Goal: Task Accomplishment & Management: Manage account settings

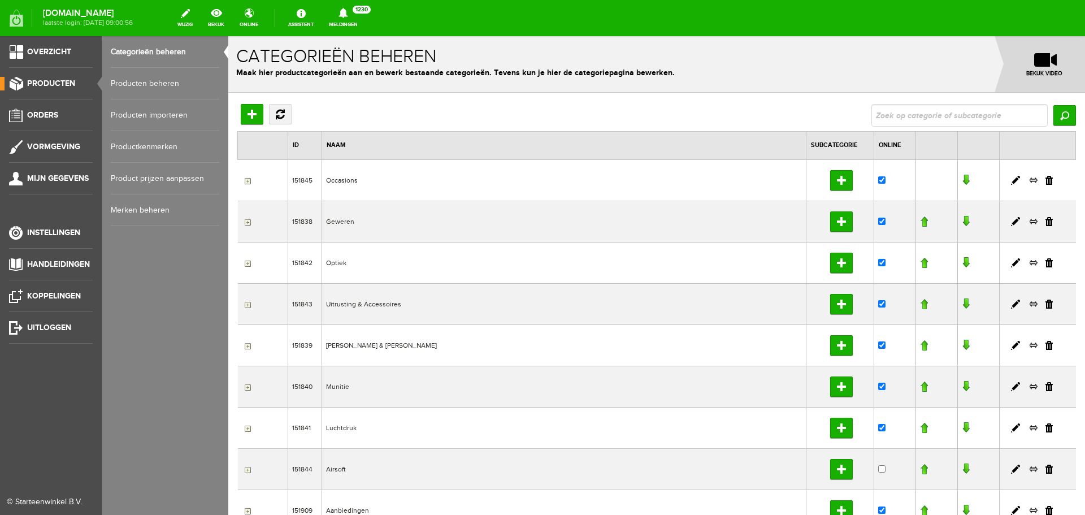
click at [159, 85] on link "Producten beheren" at bounding box center [165, 84] width 108 height 32
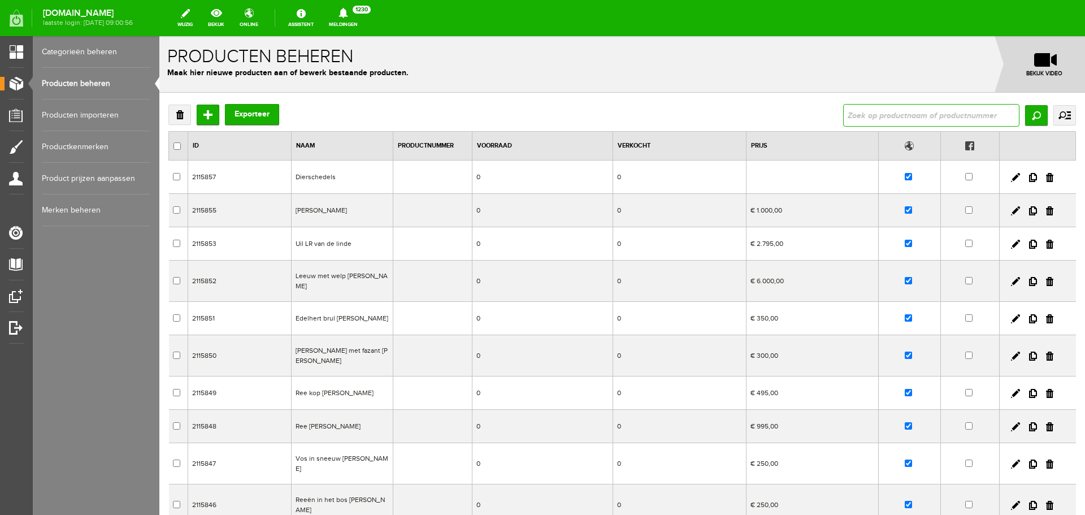
click at [878, 116] on input "text" at bounding box center [931, 115] width 176 height 23
type input "game"
click at [1027, 109] on input "Zoeken" at bounding box center [1036, 115] width 23 height 20
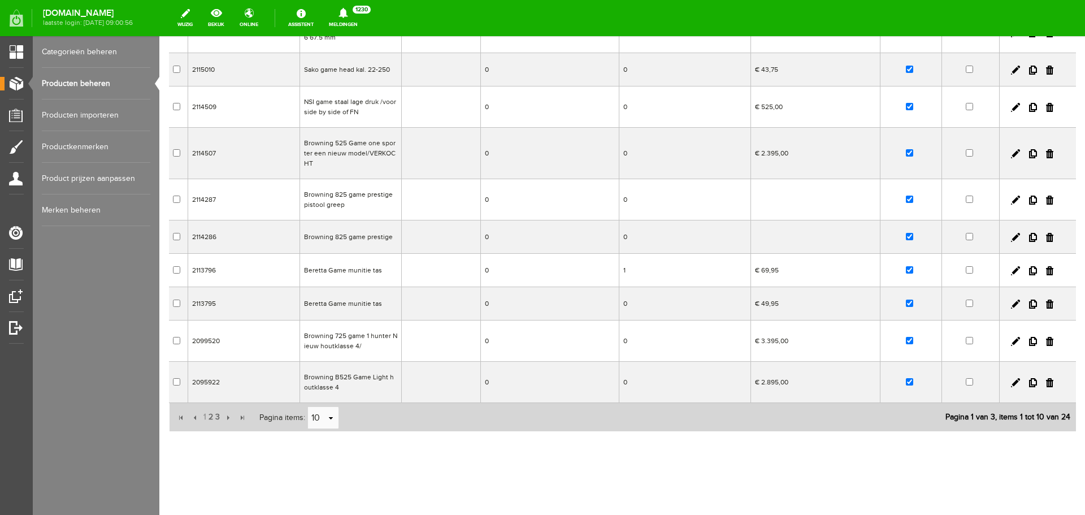
scroll to position [150, 0]
click at [210, 415] on span "2" at bounding box center [210, 415] width 7 height 23
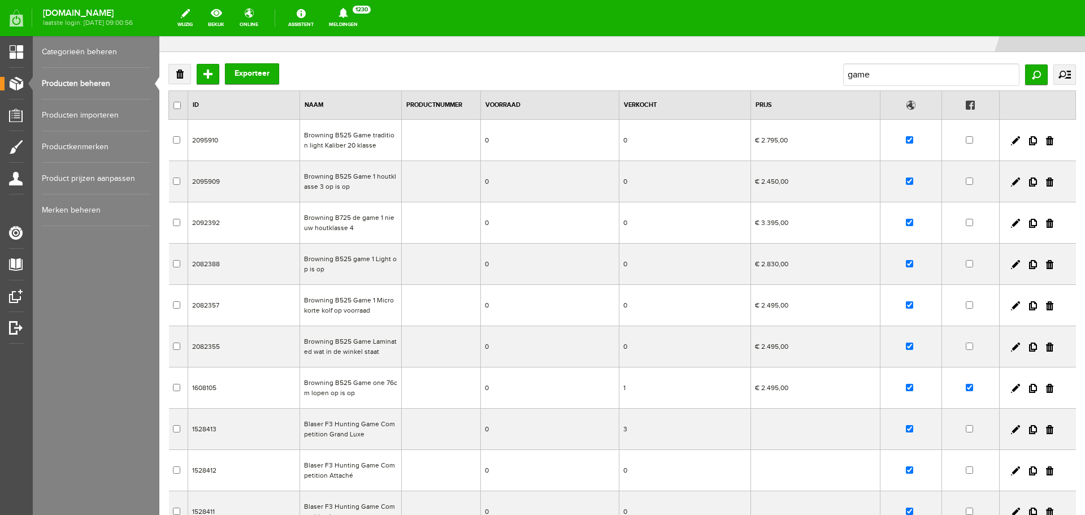
scroll to position [37, 0]
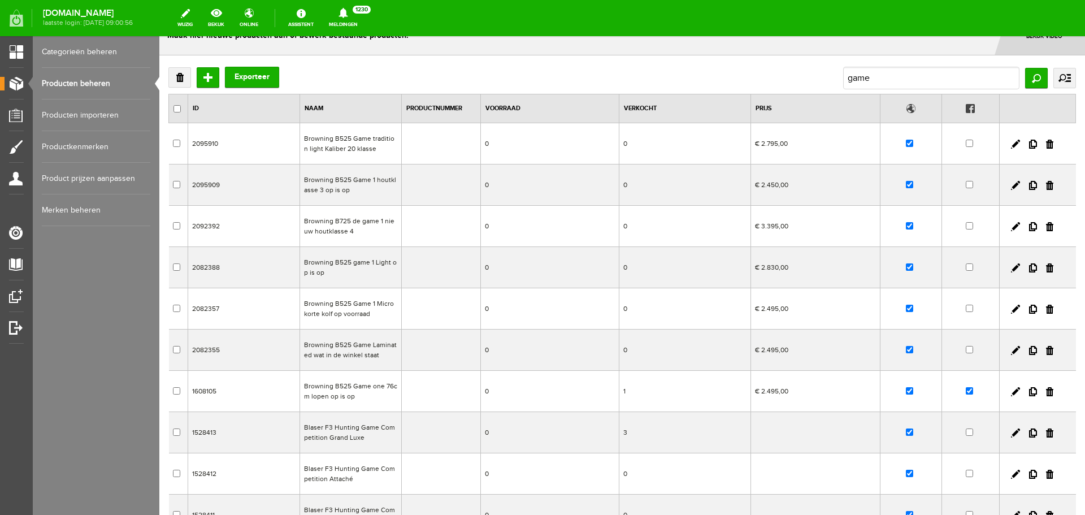
click at [387, 399] on td "Browning B525 Game one 76cm lopen op is op" at bounding box center [351, 391] width 102 height 41
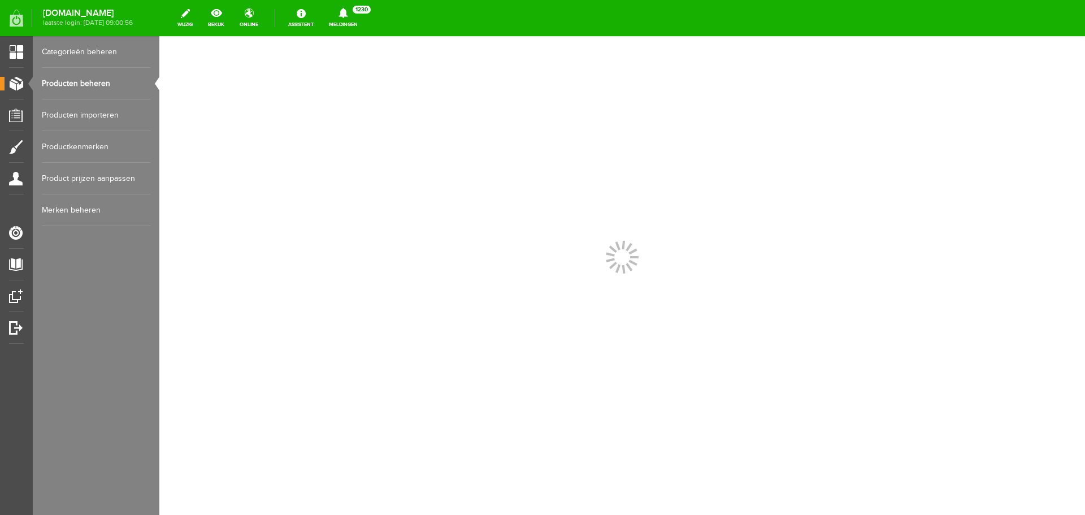
scroll to position [0, 0]
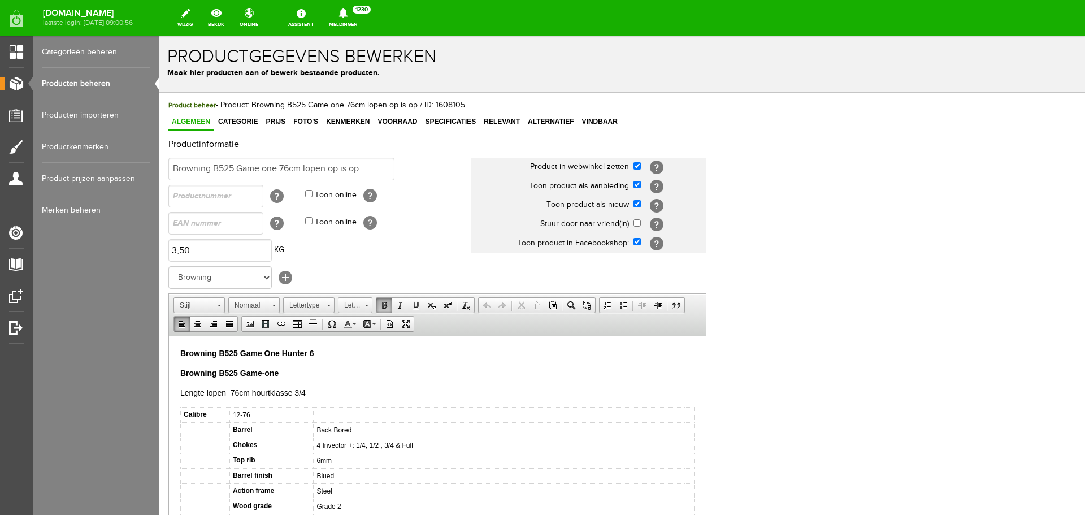
click at [317, 352] on p "Browning B525 Game One Hunter 6" at bounding box center [437, 353] width 514 height 12
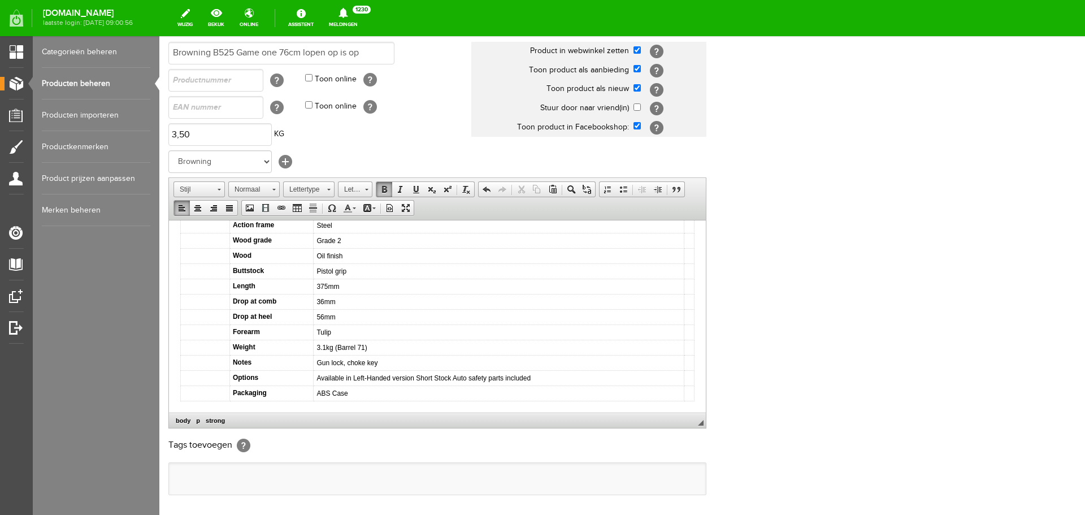
scroll to position [169, 0]
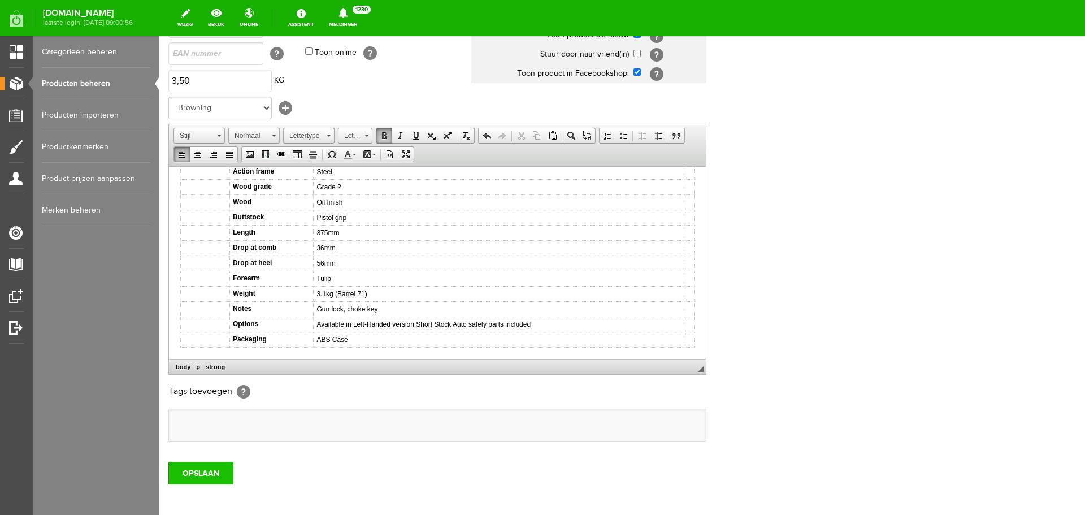
click at [216, 472] on input "OPSLAAN" at bounding box center [200, 472] width 65 height 23
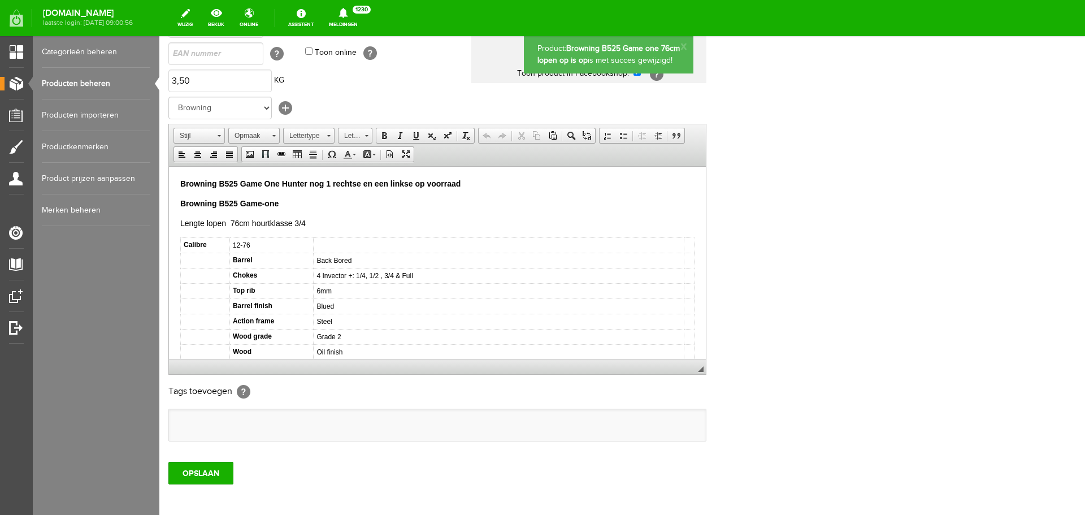
scroll to position [0, 0]
click at [216, 472] on input "OPSLAAN" at bounding box center [200, 472] width 65 height 23
click at [97, 84] on link "Producten beheren" at bounding box center [96, 84] width 108 height 32
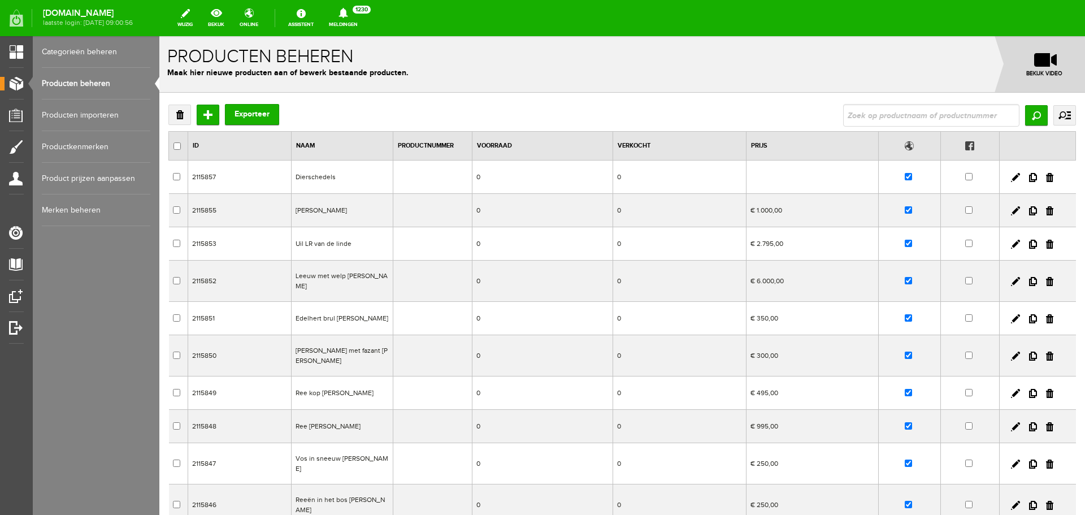
click at [357, 215] on td "Jo Schrijnder Duinen" at bounding box center [342, 210] width 102 height 33
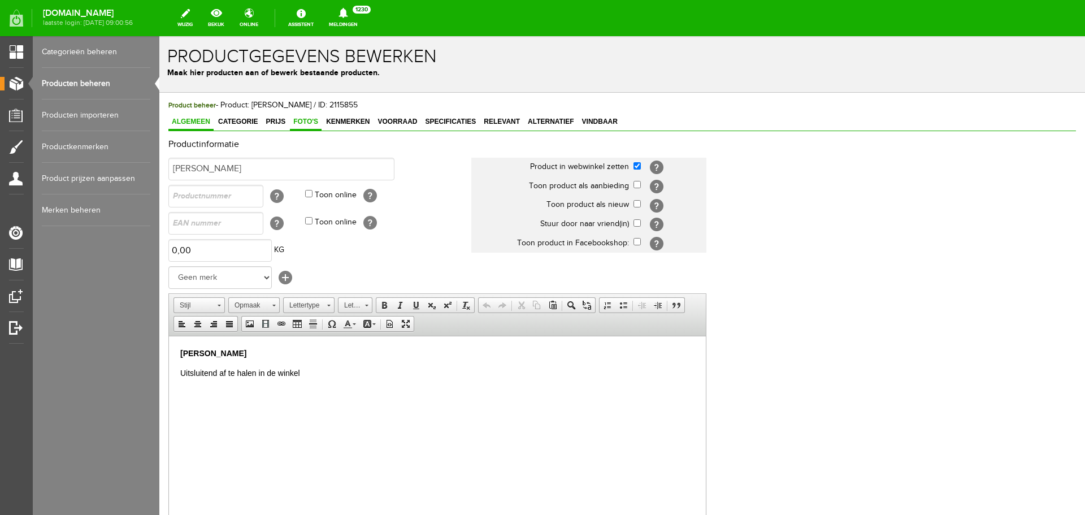
click at [306, 122] on span "Foto's" at bounding box center [306, 121] width 32 height 8
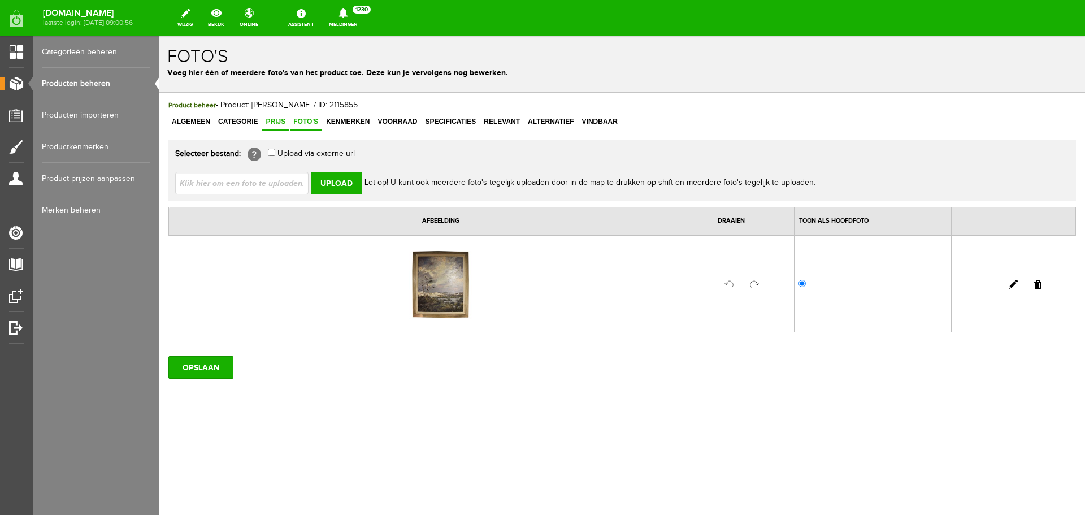
click at [280, 125] on span "Prijs" at bounding box center [275, 121] width 27 height 8
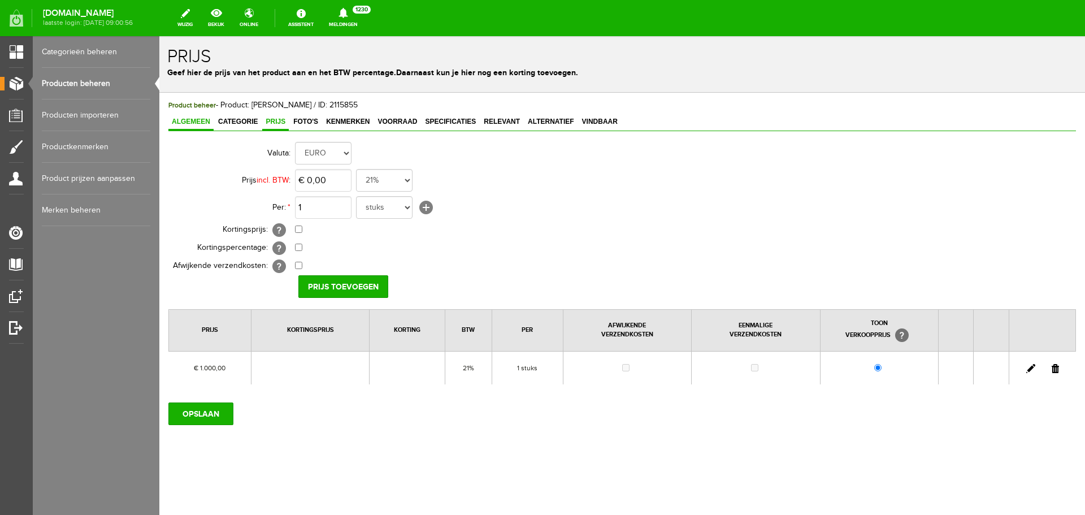
click at [195, 123] on span "Algemeen" at bounding box center [190, 121] width 45 height 8
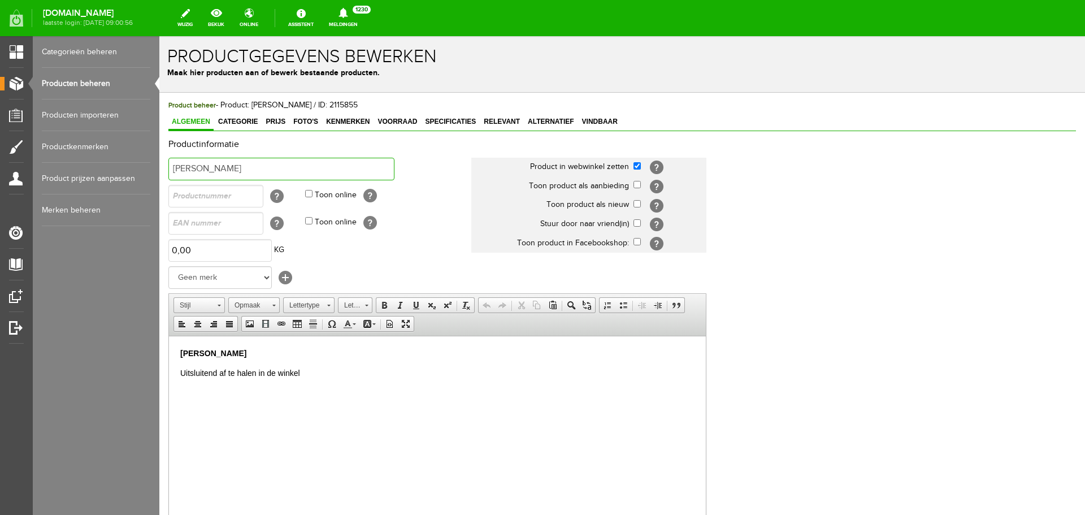
click at [263, 164] on input "Jo Schrijnder Duinen" at bounding box center [281, 169] width 226 height 23
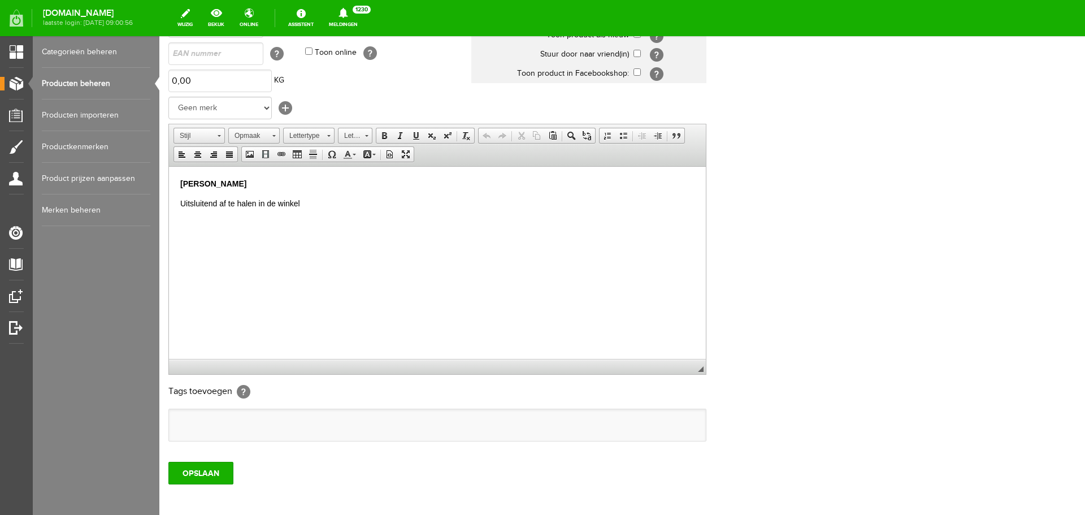
scroll to position [223, 0]
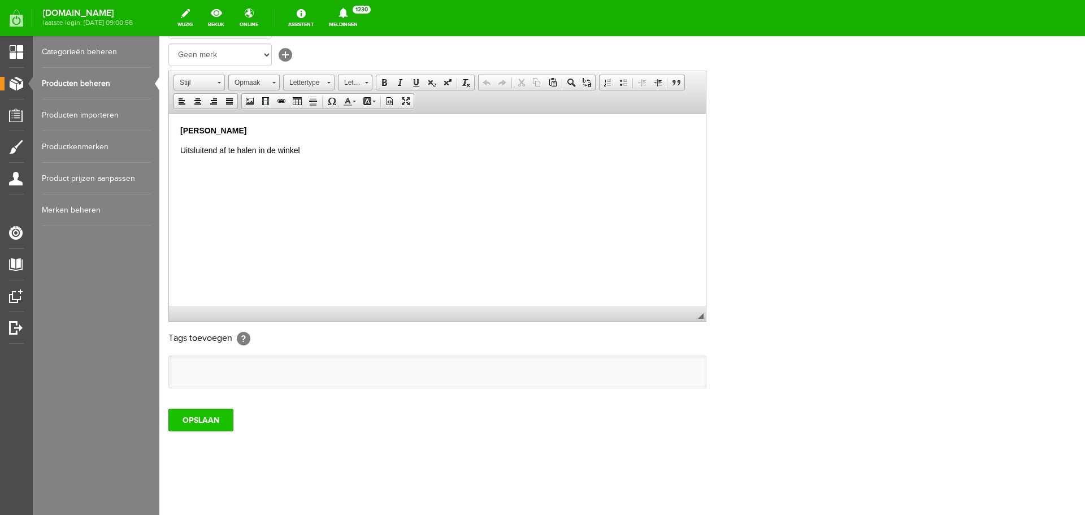
type input "[PERSON_NAME] schilderij"
click at [223, 419] on input "OPSLAAN" at bounding box center [200, 419] width 65 height 23
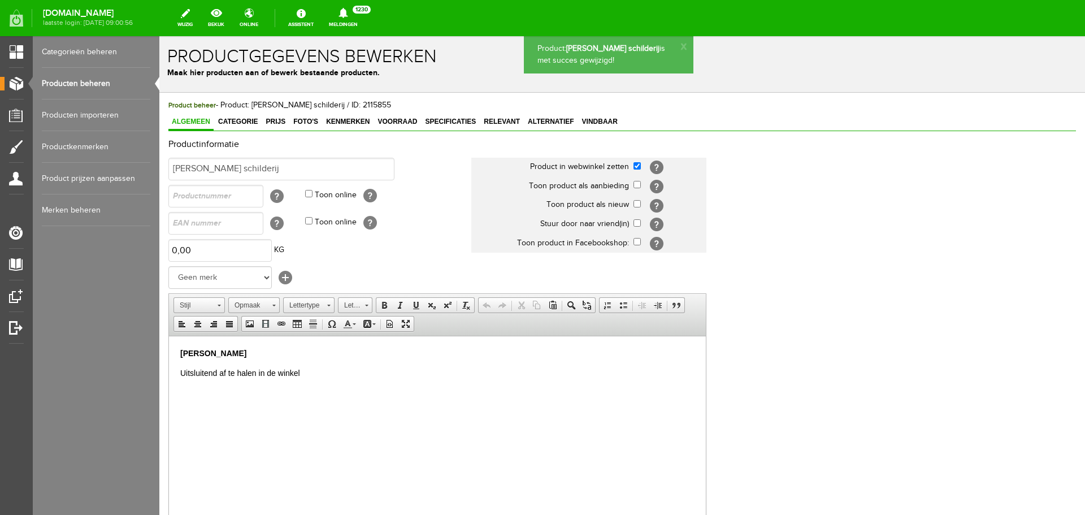
scroll to position [0, 0]
click at [238, 120] on span "Categorie" at bounding box center [238, 121] width 46 height 8
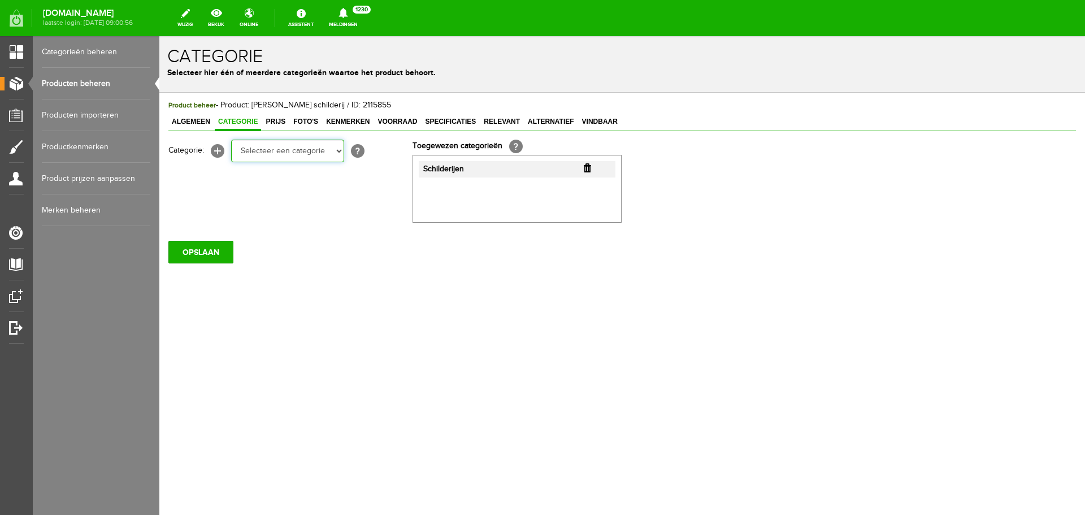
click at [337, 151] on select "Selecteer een categorie Occasions Occasions Choke's Occasions alarmpistolen Occ…" at bounding box center [287, 151] width 113 height 23
select select "282209"
click at [231, 140] on select "Selecteer een categorie Occasions Occasions Choke's Occasions alarmpistolen Occ…" at bounding box center [287, 151] width 113 height 23
click at [198, 247] on input "OPSLAAN" at bounding box center [200, 252] width 65 height 23
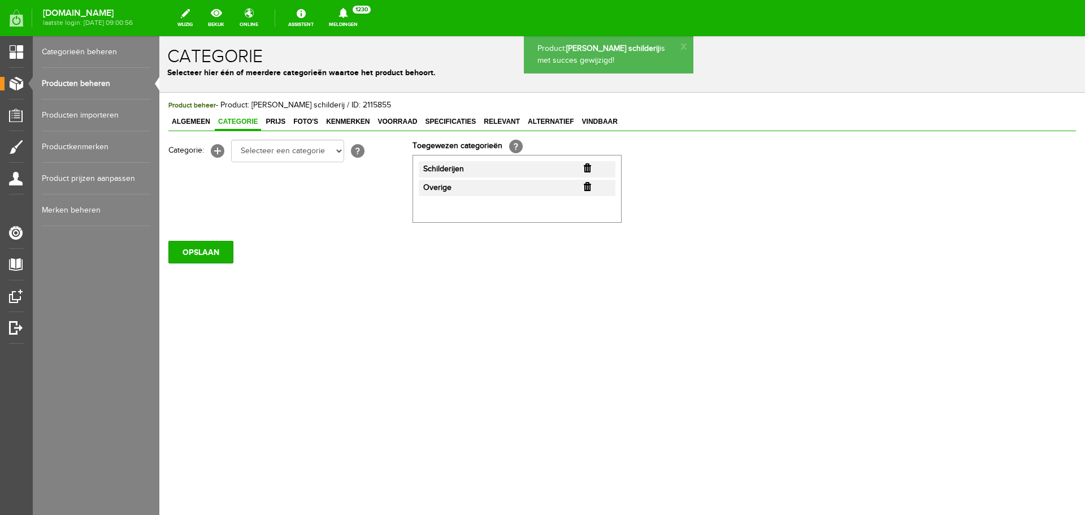
click at [103, 82] on link "Producten beheren" at bounding box center [96, 84] width 108 height 32
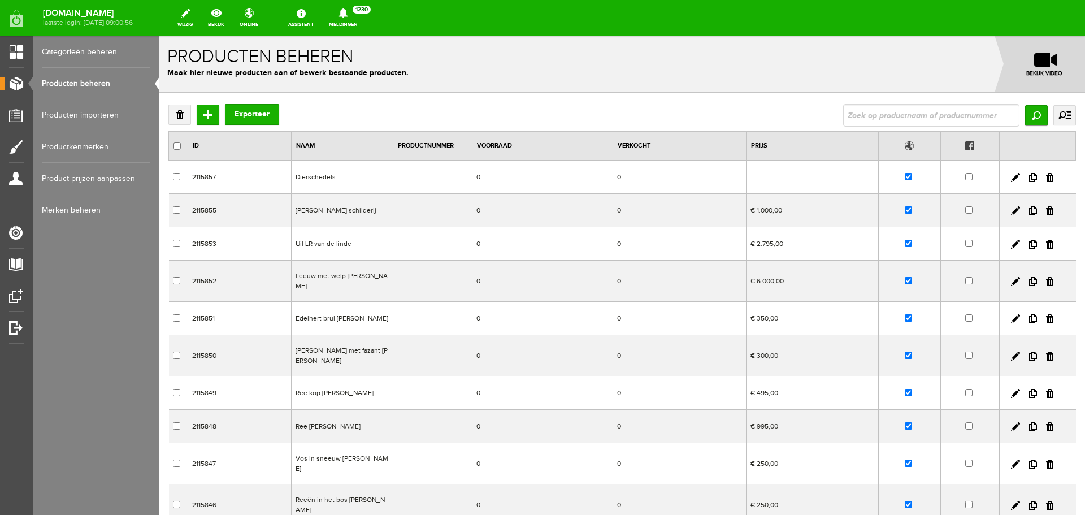
click at [339, 215] on td "[PERSON_NAME] schilderij" at bounding box center [342, 210] width 102 height 33
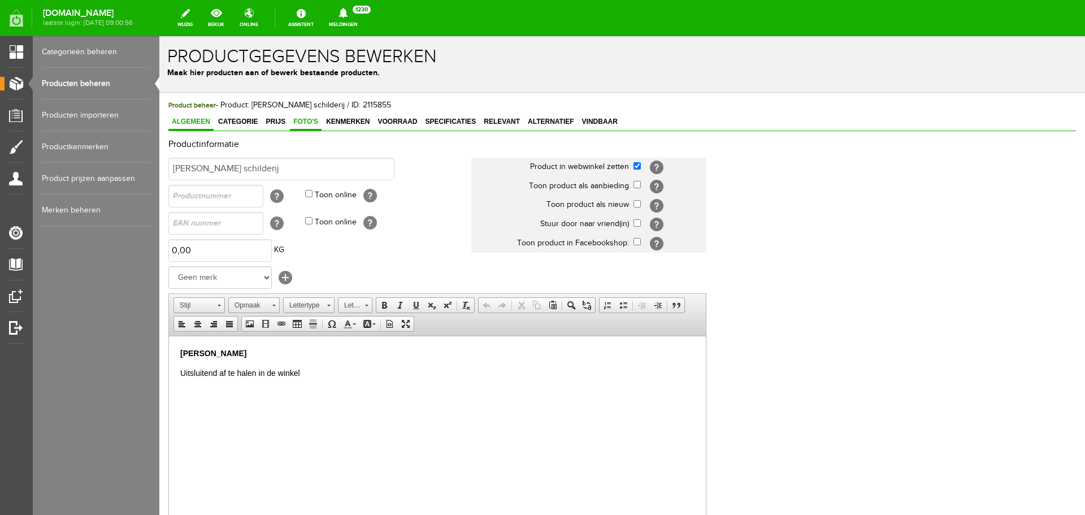
click at [308, 123] on span "Foto's" at bounding box center [306, 121] width 32 height 8
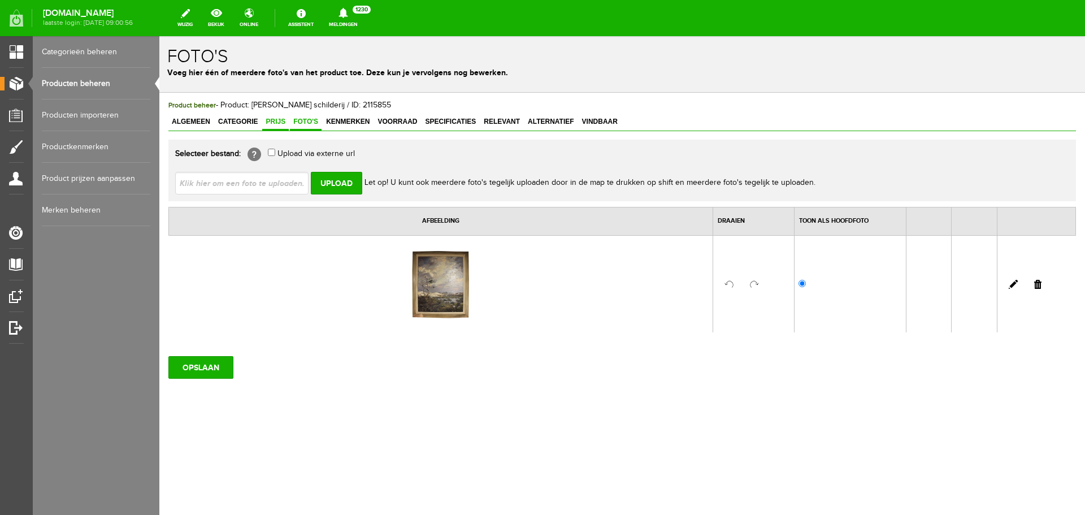
click at [271, 123] on span "Prijs" at bounding box center [275, 121] width 27 height 8
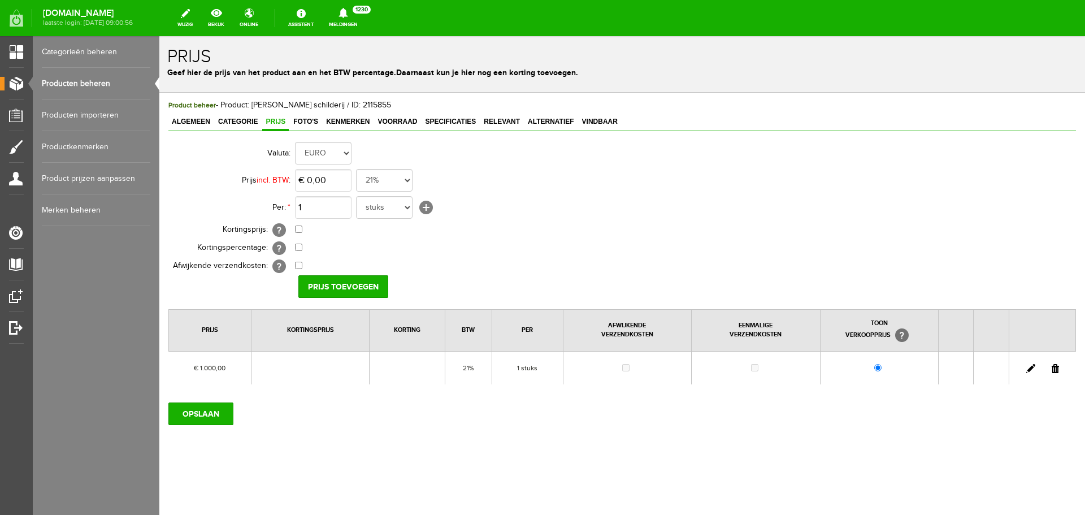
click at [97, 84] on link "Producten beheren" at bounding box center [96, 84] width 108 height 32
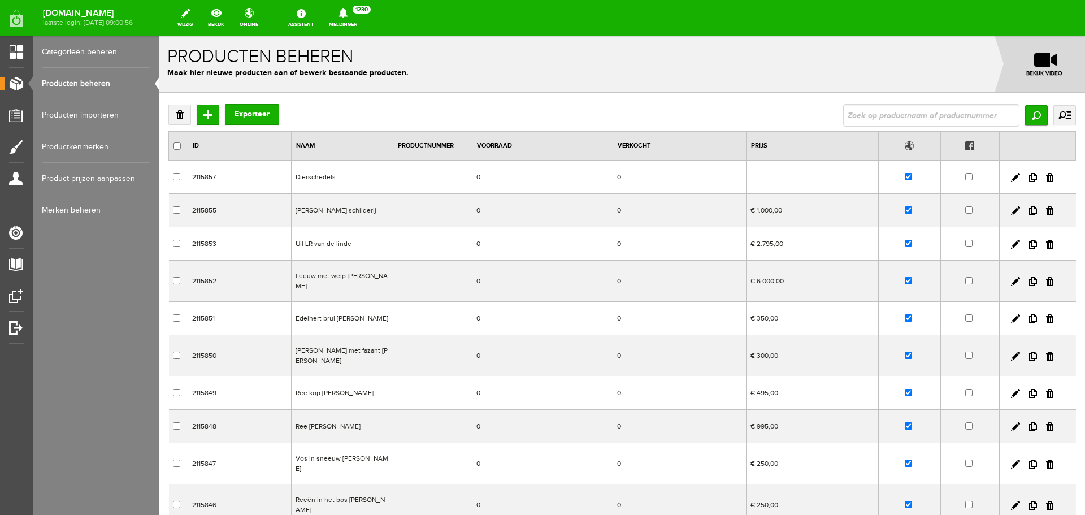
click at [350, 174] on td "Dierschedels" at bounding box center [342, 176] width 102 height 33
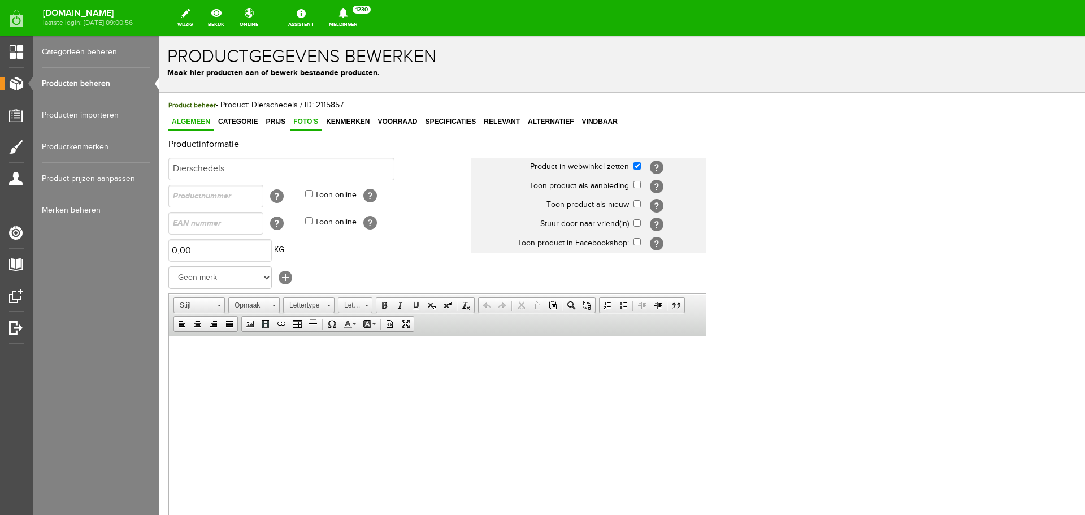
click at [306, 122] on span "Foto's" at bounding box center [306, 121] width 32 height 8
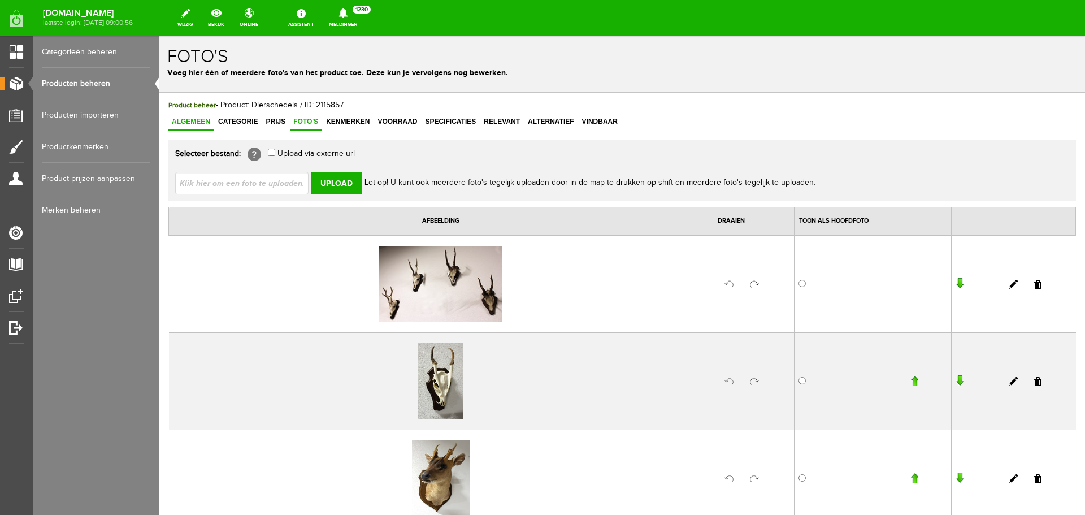
click at [207, 121] on span "Algemeen" at bounding box center [190, 121] width 45 height 8
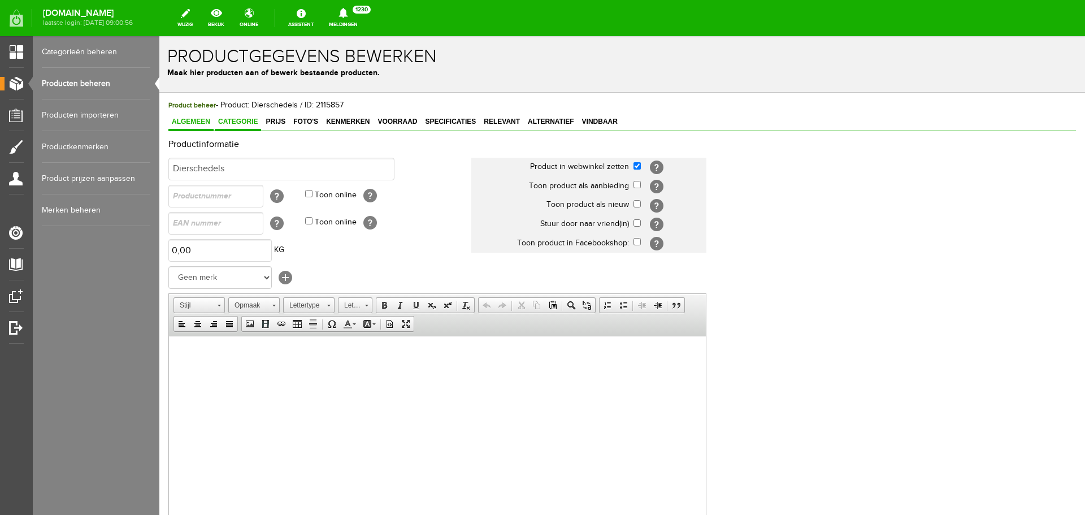
click at [241, 124] on span "Categorie" at bounding box center [238, 121] width 46 height 8
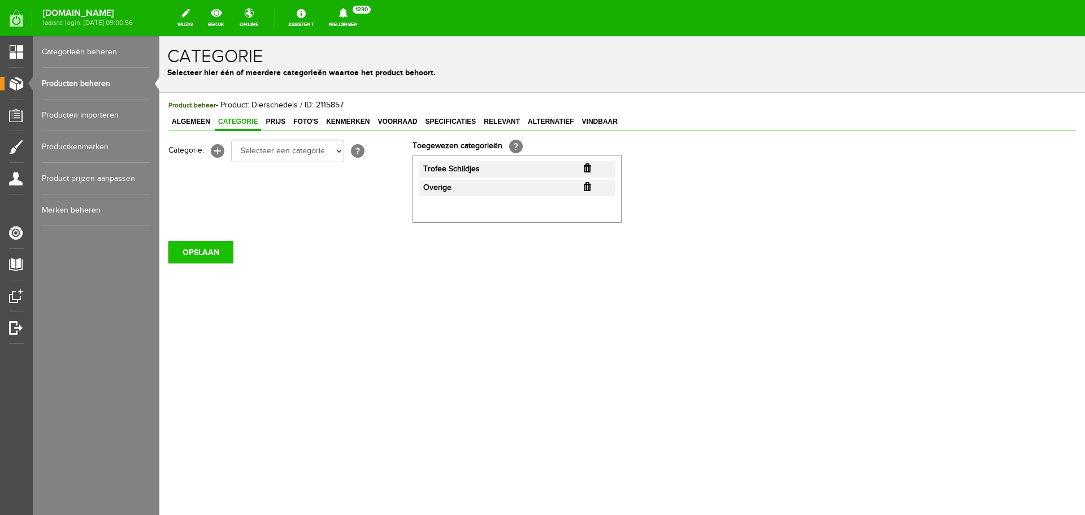
click at [210, 250] on input "OPSLAAN" at bounding box center [200, 252] width 65 height 23
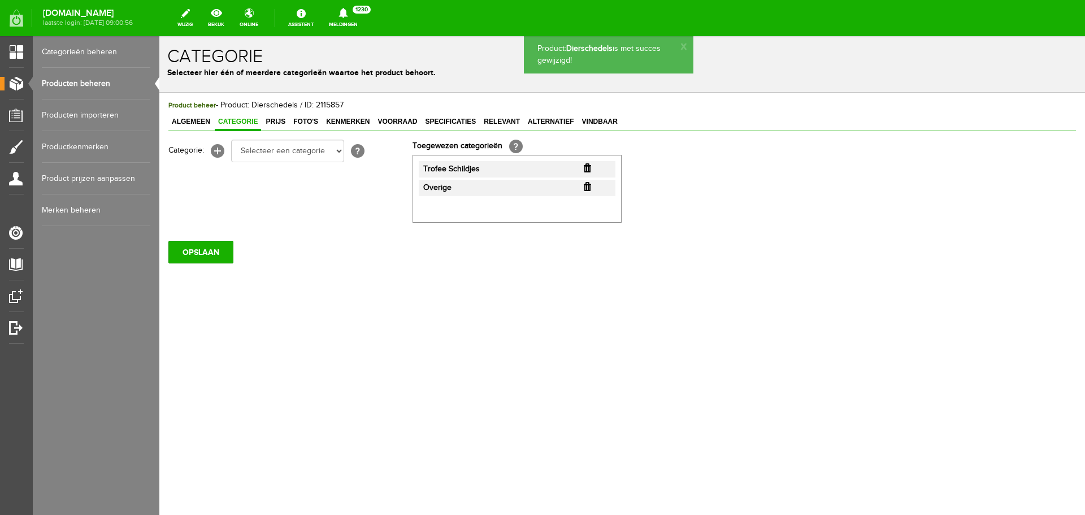
click at [102, 81] on link "Producten beheren" at bounding box center [96, 84] width 108 height 32
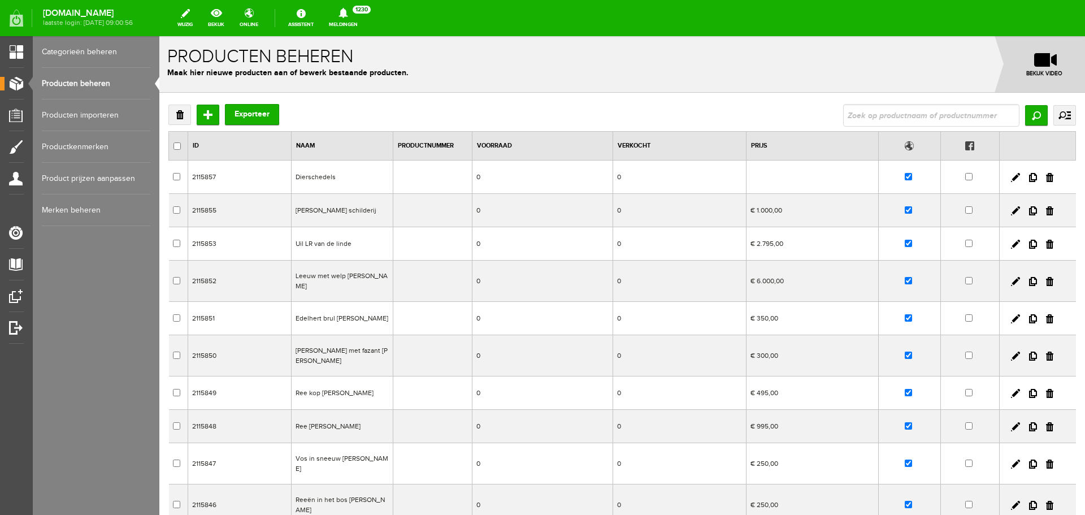
click at [350, 245] on td "Uil LR van de linde" at bounding box center [342, 243] width 102 height 33
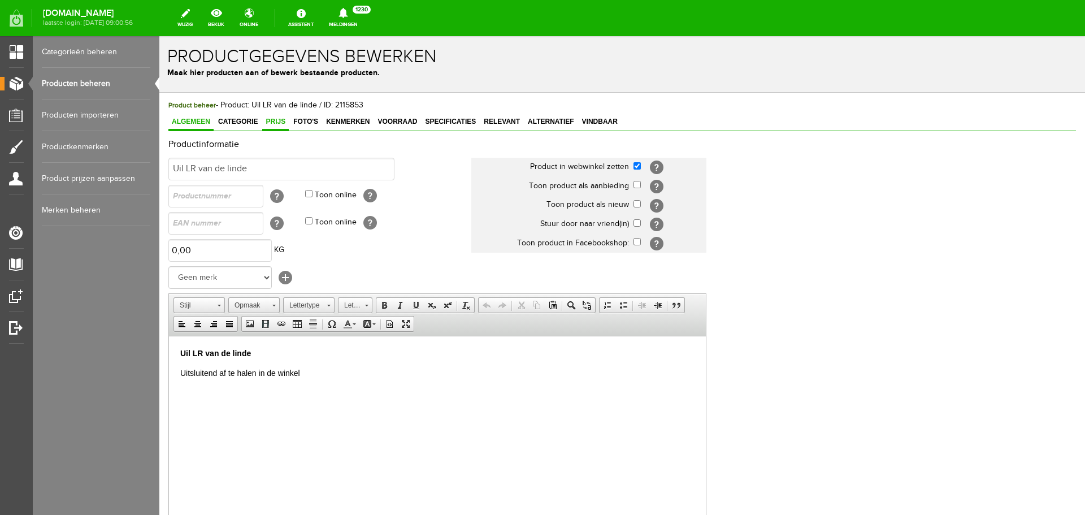
click at [278, 121] on span "Prijs" at bounding box center [275, 121] width 27 height 8
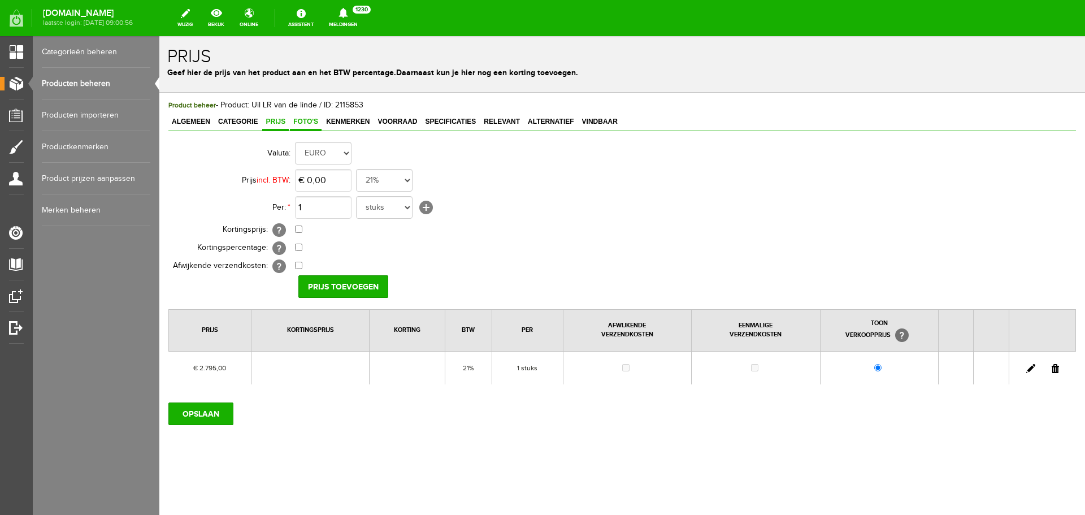
click at [314, 123] on span "Foto's" at bounding box center [306, 121] width 32 height 8
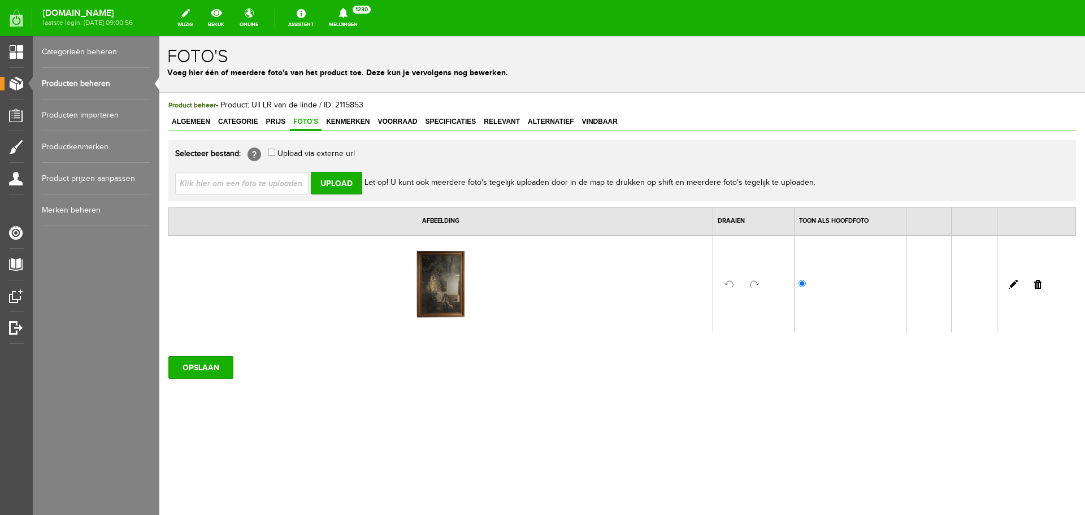
click at [110, 83] on link "Producten beheren" at bounding box center [96, 84] width 108 height 32
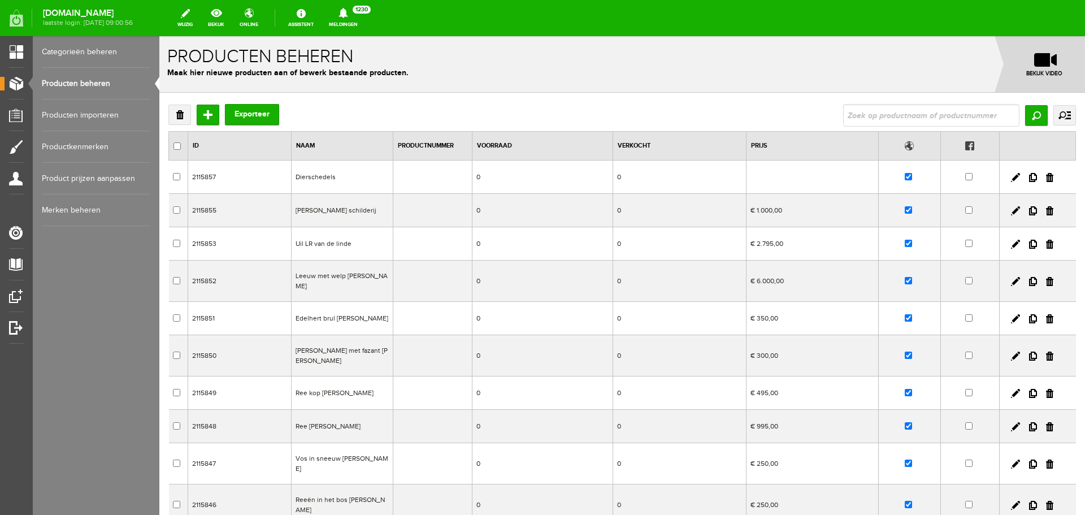
click at [332, 277] on td "Leeuw met welp [PERSON_NAME]" at bounding box center [342, 280] width 102 height 41
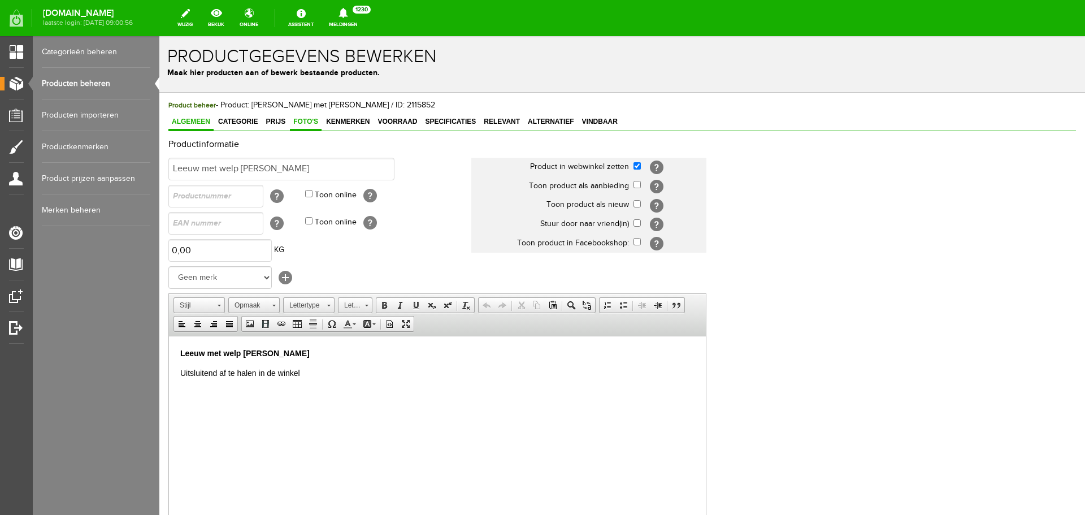
click at [308, 120] on span "Foto's" at bounding box center [306, 121] width 32 height 8
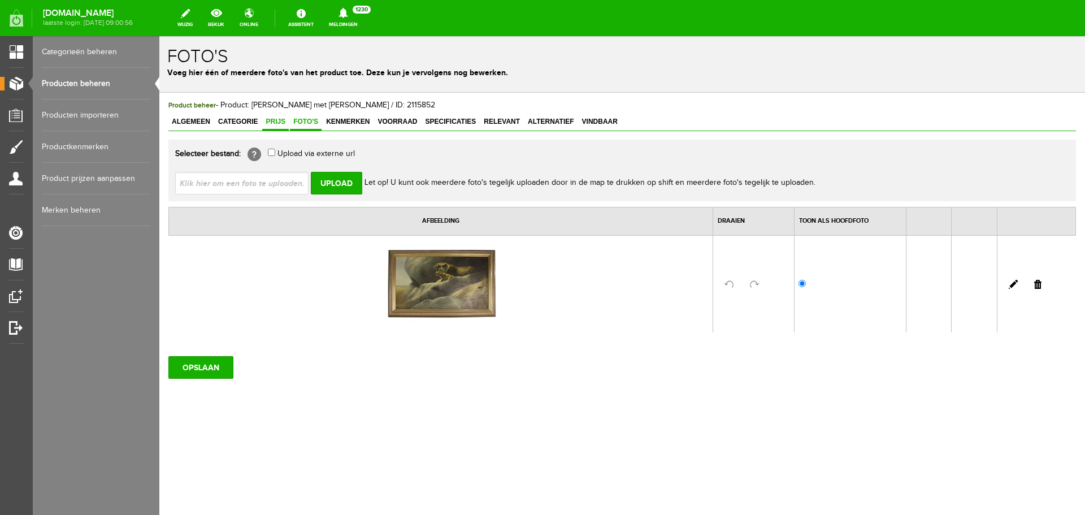
click at [276, 119] on span "Prijs" at bounding box center [275, 121] width 27 height 8
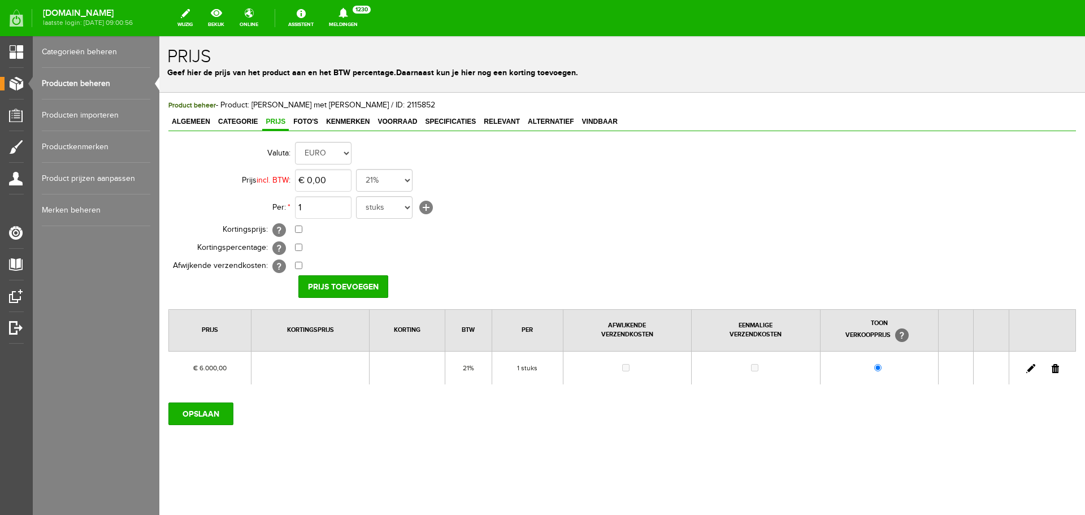
click at [90, 82] on link "Producten beheren" at bounding box center [96, 84] width 108 height 32
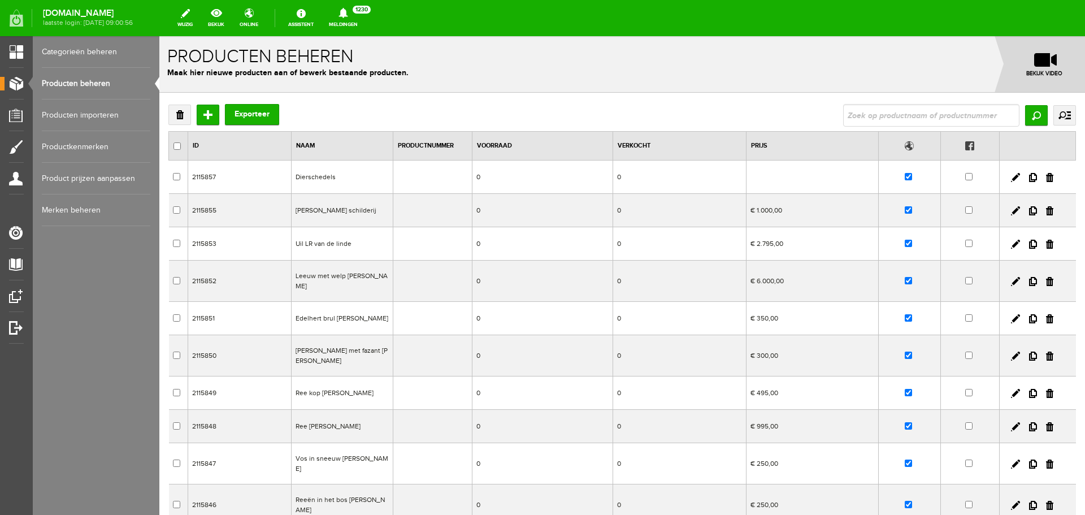
click at [359, 319] on td "Edelhert brul [PERSON_NAME]" at bounding box center [342, 318] width 102 height 33
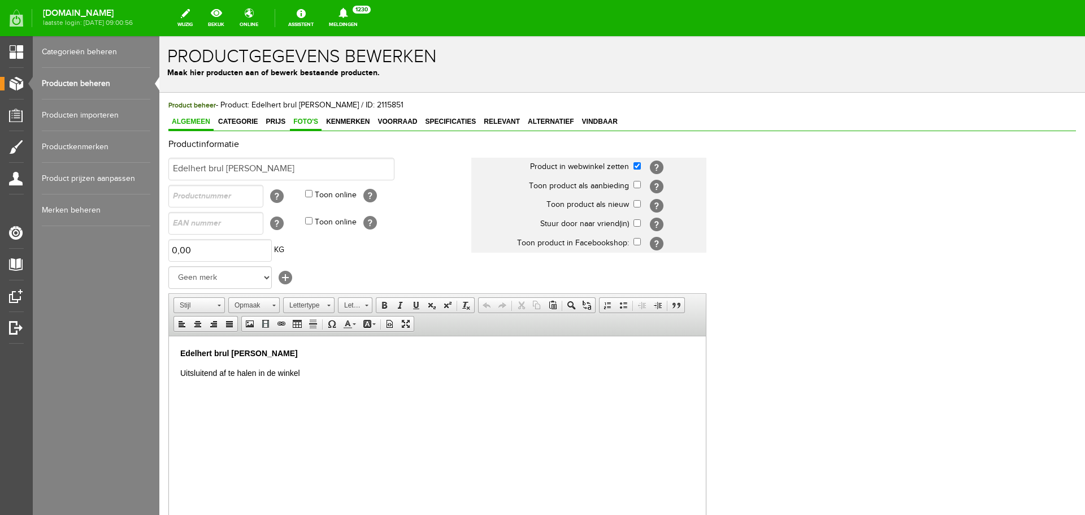
click at [306, 117] on link "Foto's" at bounding box center [306, 122] width 32 height 16
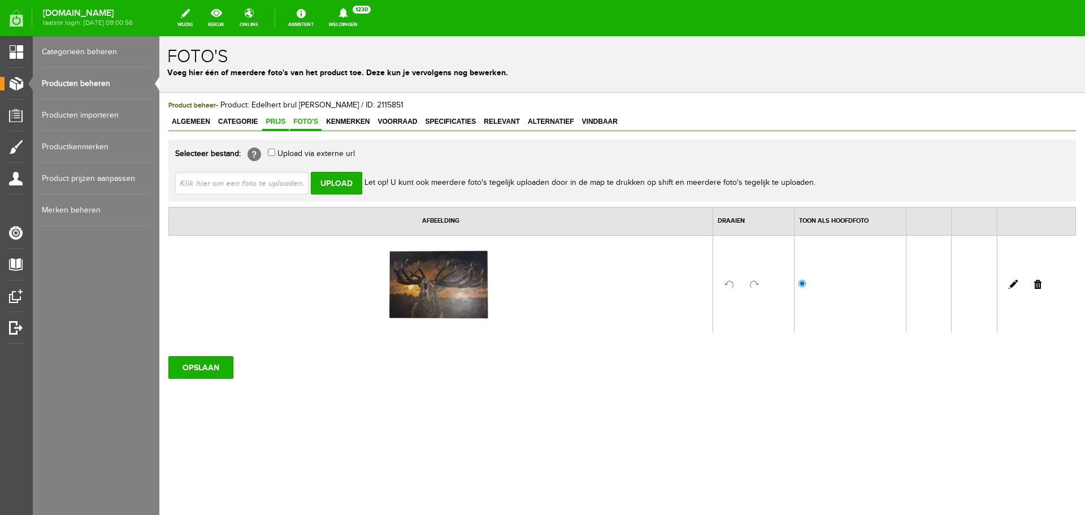
click at [285, 120] on span "Prijs" at bounding box center [275, 121] width 27 height 8
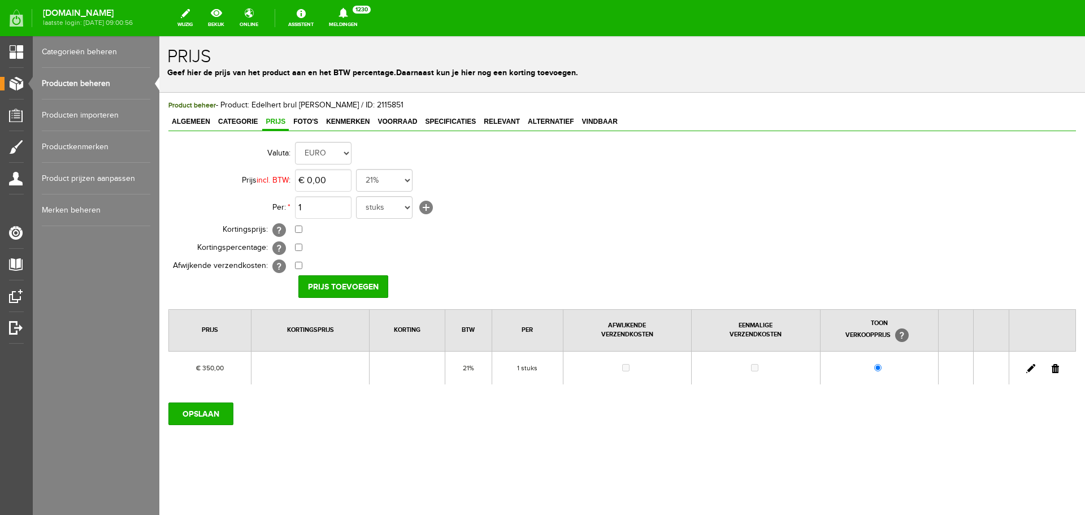
click at [108, 79] on link "Producten beheren" at bounding box center [96, 84] width 108 height 32
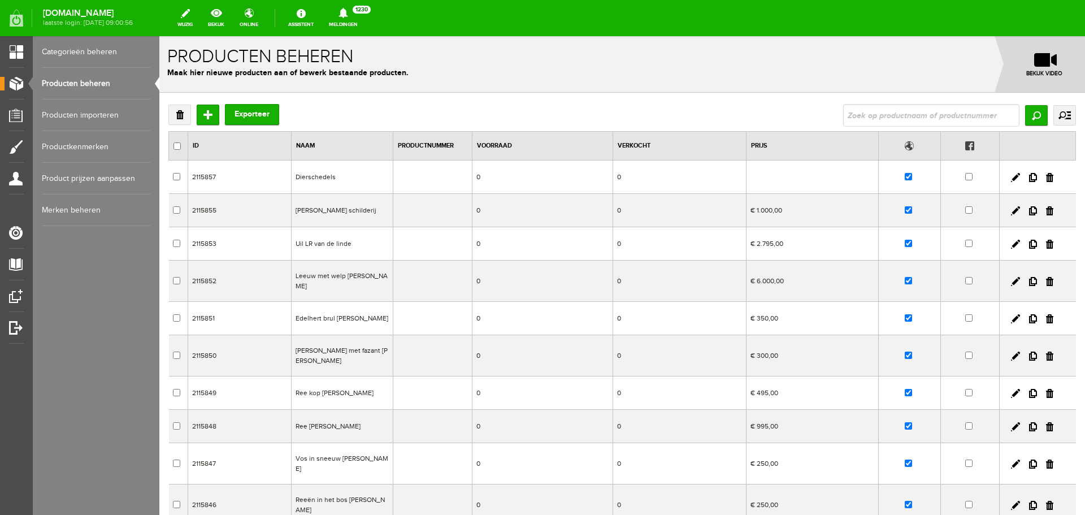
click at [338, 350] on td "[PERSON_NAME] met fazant [PERSON_NAME]" at bounding box center [342, 355] width 102 height 41
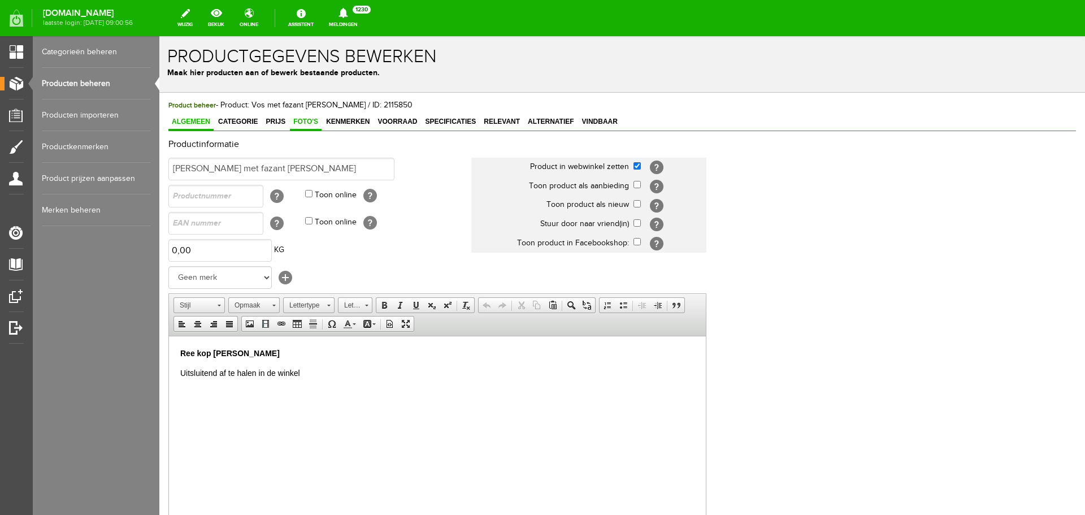
click at [312, 121] on span "Foto's" at bounding box center [306, 121] width 32 height 8
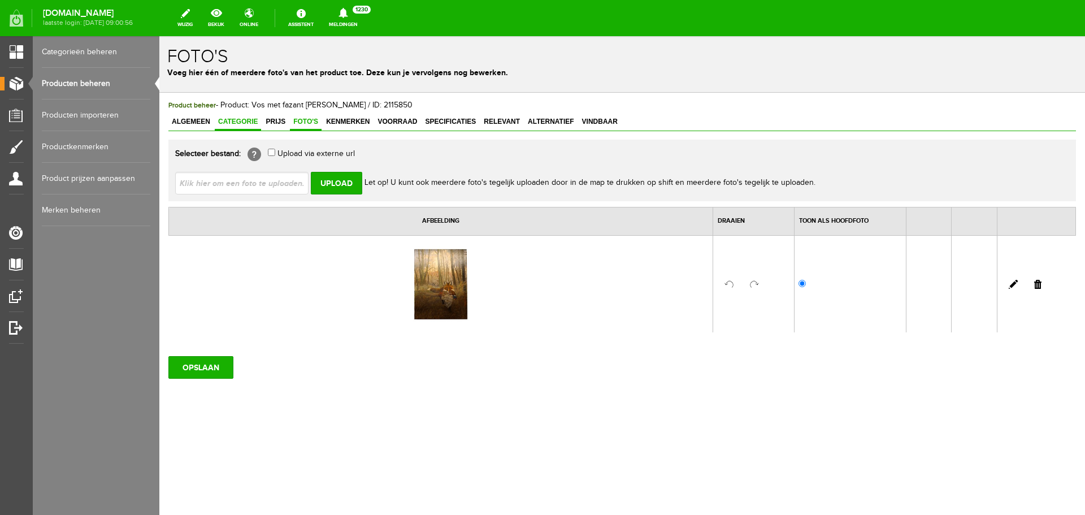
click at [232, 118] on span "Categorie" at bounding box center [238, 121] width 46 height 8
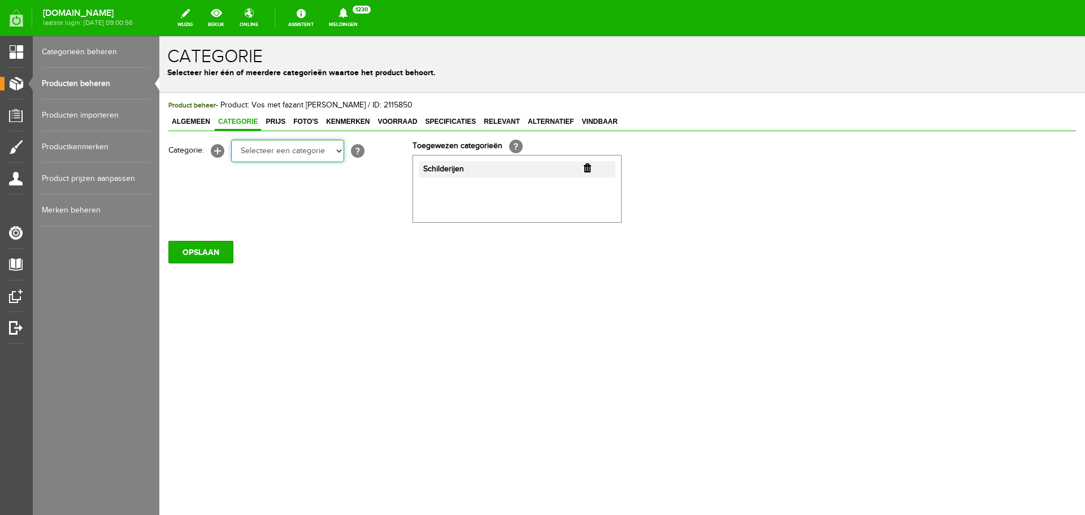
click at [339, 152] on select "Selecteer een categorie Occasions Occasions Choke's Occasions alarmpistolen Occ…" at bounding box center [287, 151] width 113 height 23
click at [231, 140] on select "Selecteer een categorie Occasions Occasions Choke's Occasions alarmpistolen Occ…" at bounding box center [287, 151] width 113 height 23
click at [214, 256] on input "OPSLAAN" at bounding box center [200, 252] width 65 height 23
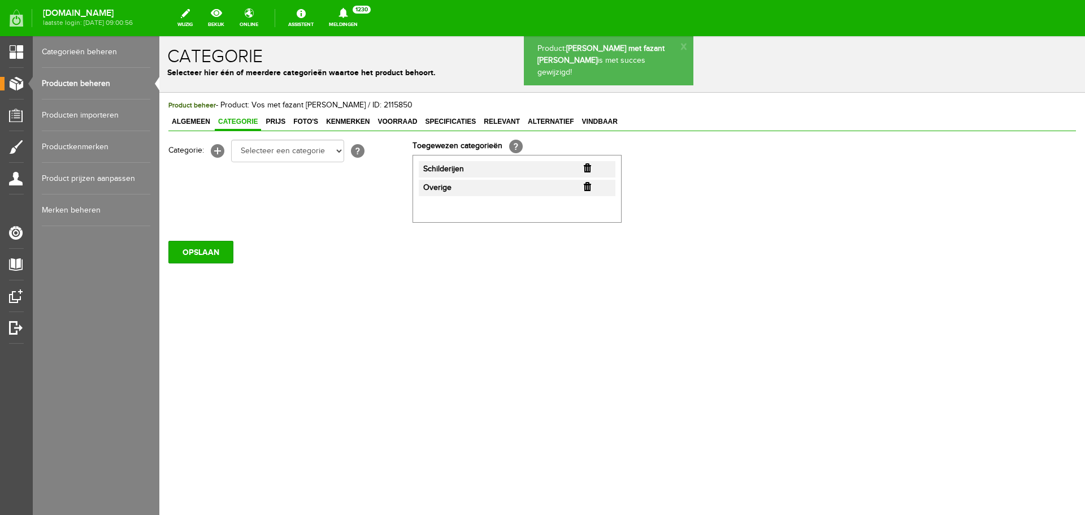
click at [90, 77] on link "Producten beheren" at bounding box center [96, 84] width 108 height 32
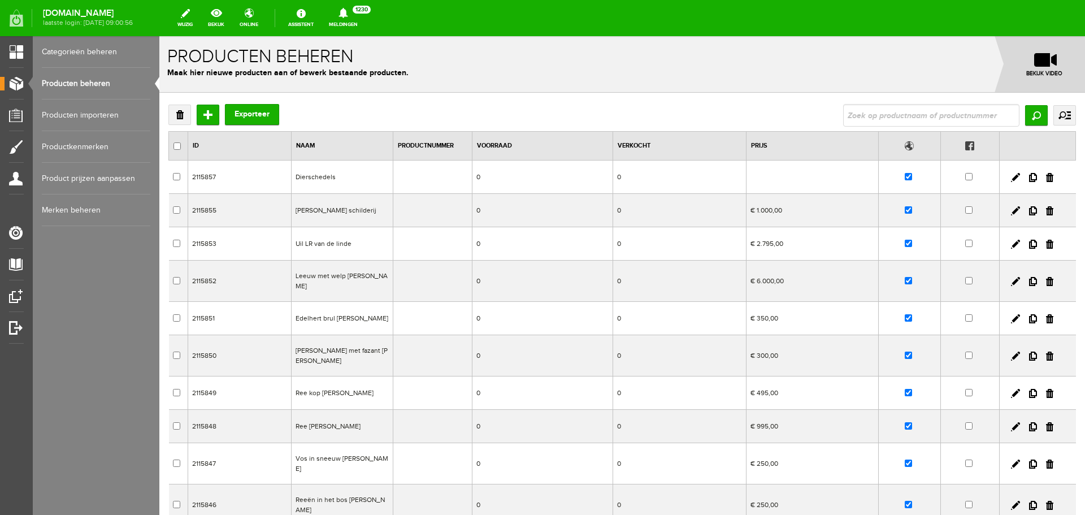
click at [357, 391] on td "Ree kop [PERSON_NAME]" at bounding box center [342, 392] width 102 height 33
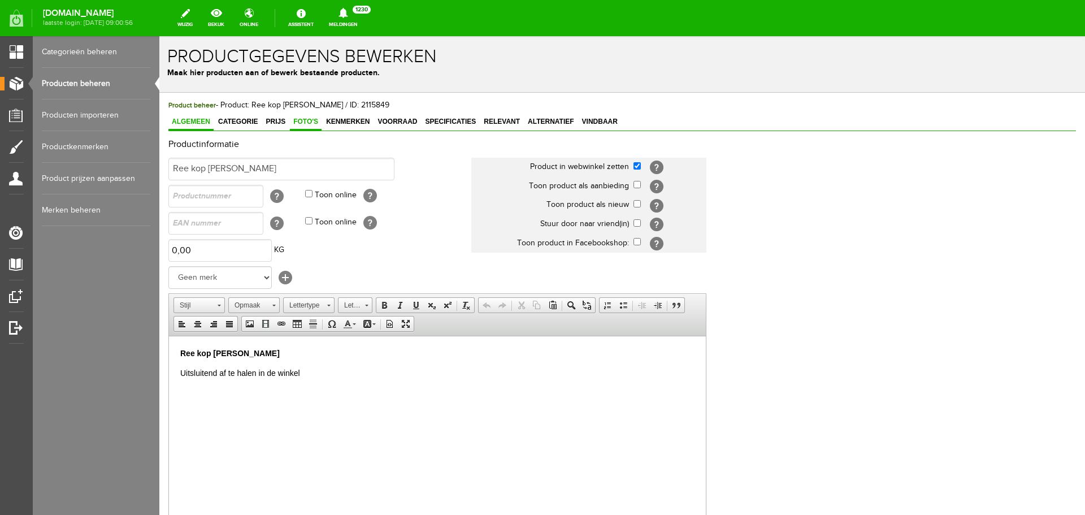
click at [310, 121] on span "Foto's" at bounding box center [306, 121] width 32 height 8
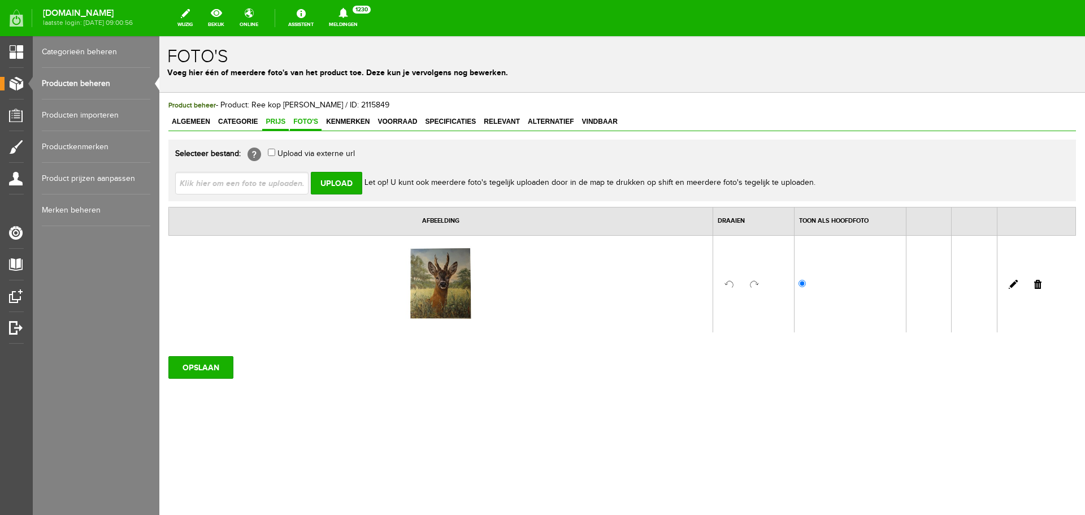
click at [278, 120] on span "Prijs" at bounding box center [275, 121] width 27 height 8
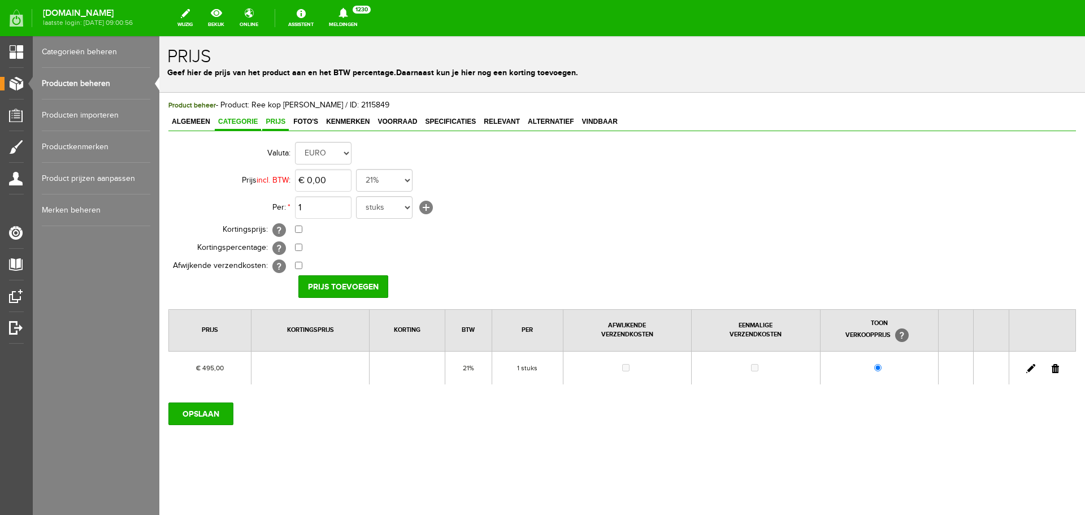
click at [243, 119] on span "Categorie" at bounding box center [238, 121] width 46 height 8
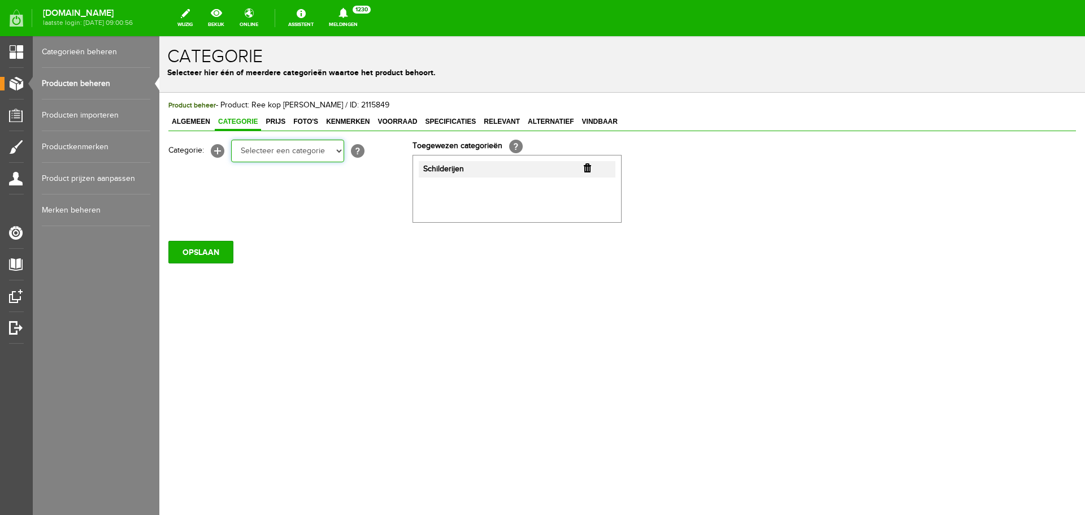
click at [339, 151] on select "Selecteer een categorie Occasions Occasions Choke's Occasions alarmpistolen Occ…" at bounding box center [287, 151] width 113 height 23
click at [231, 140] on select "Selecteer een categorie Occasions Occasions Choke's Occasions alarmpistolen Occ…" at bounding box center [287, 151] width 113 height 23
click at [220, 251] on input "OPSLAAN" at bounding box center [200, 252] width 65 height 23
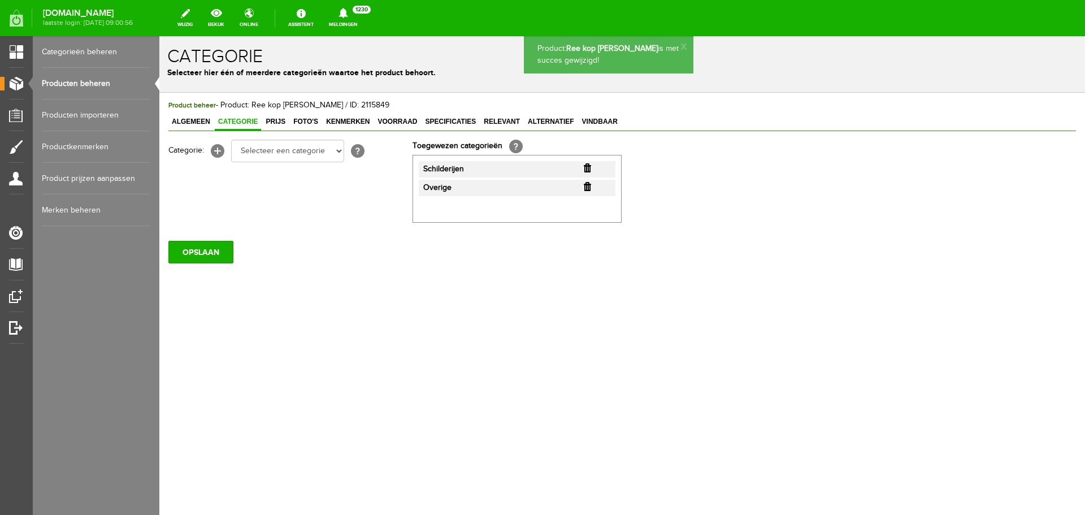
click at [100, 83] on link "Producten beheren" at bounding box center [96, 84] width 108 height 32
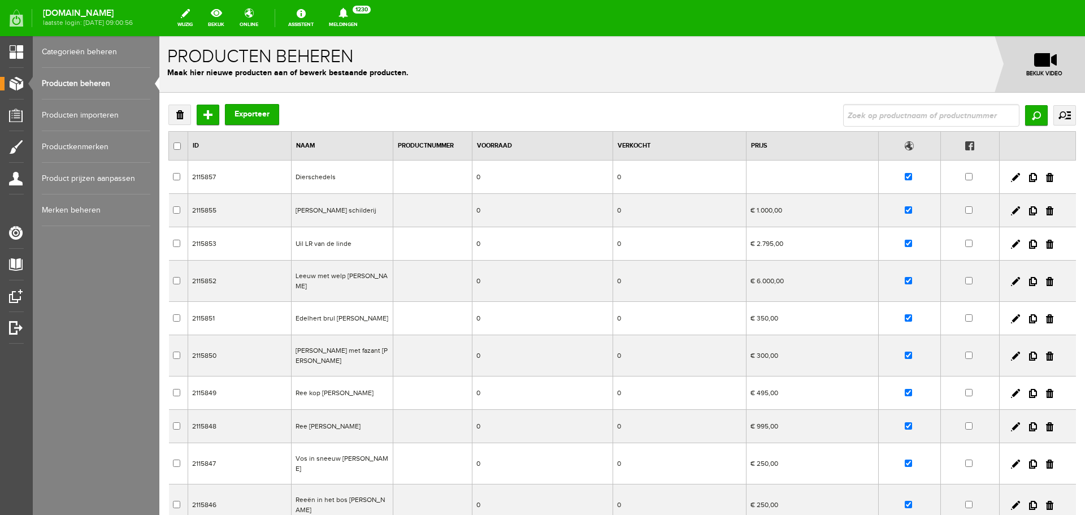
click at [343, 458] on td "Vos in sneeuw [PERSON_NAME]" at bounding box center [342, 463] width 102 height 41
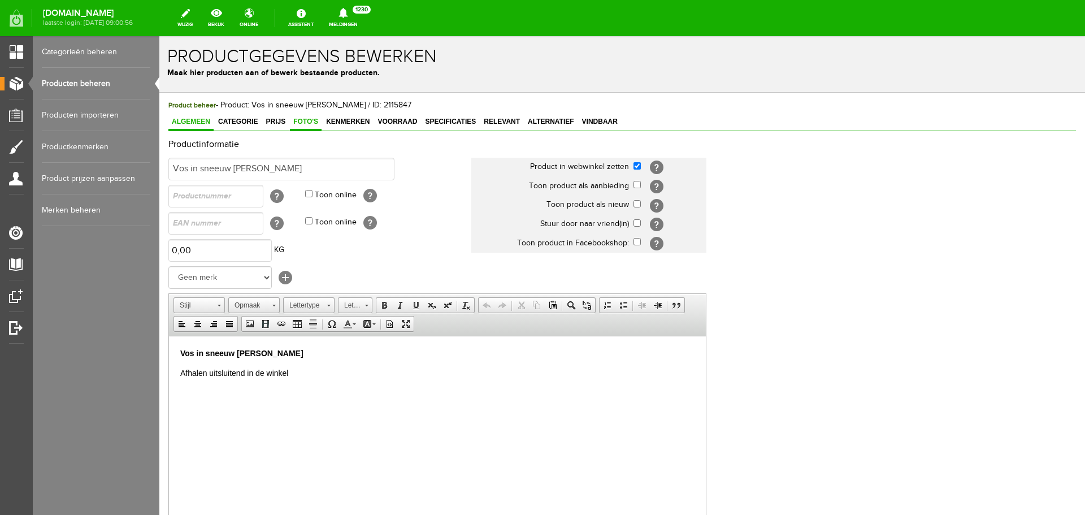
click at [312, 120] on span "Foto's" at bounding box center [306, 121] width 32 height 8
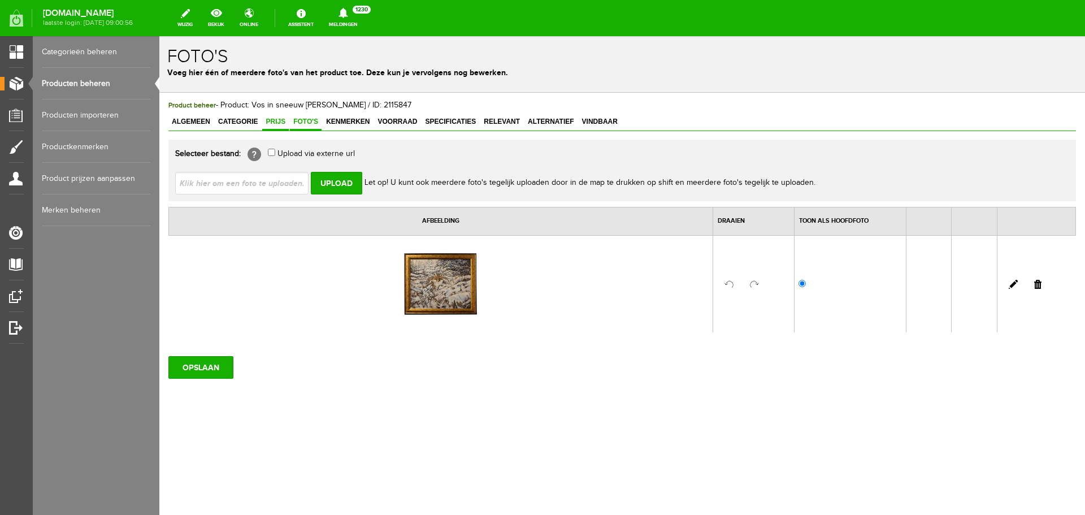
click at [281, 121] on span "Prijs" at bounding box center [275, 121] width 27 height 8
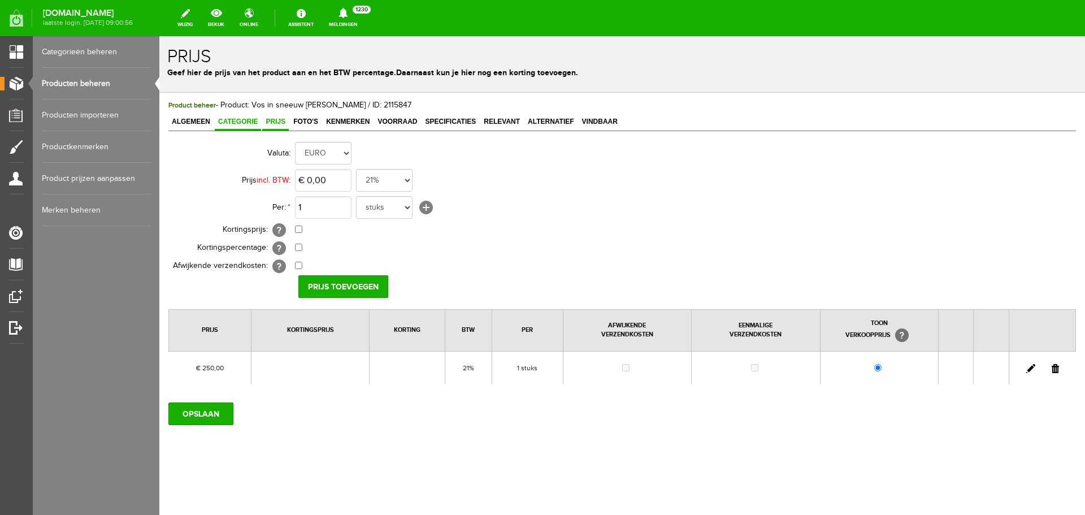
click at [242, 118] on span "Categorie" at bounding box center [238, 121] width 46 height 8
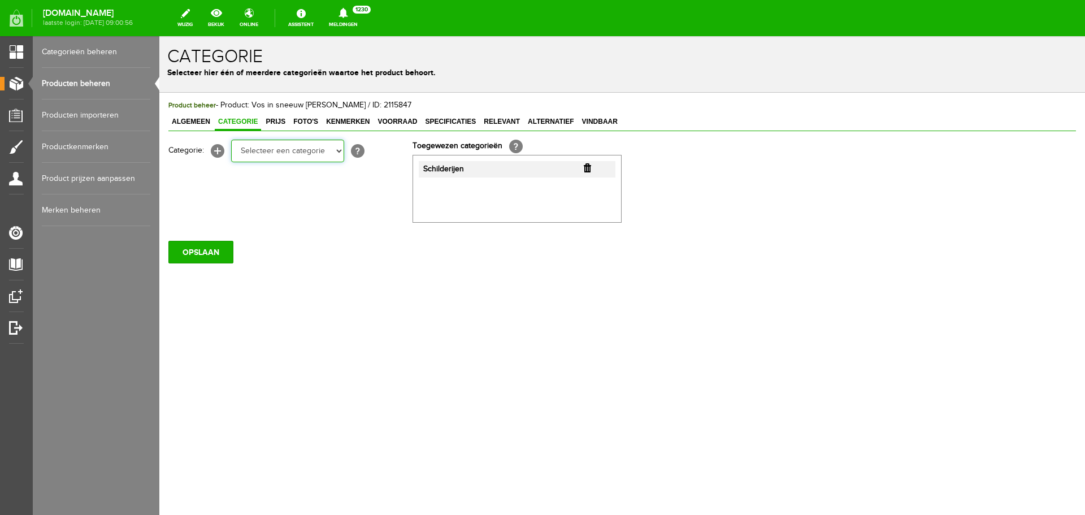
click at [338, 150] on select "Selecteer een categorie Occasions Occasions Choke's Occasions alarmpistolen Occ…" at bounding box center [287, 151] width 113 height 23
select select "282209"
click at [231, 140] on select "Selecteer een categorie Occasions Occasions Choke's Occasions alarmpistolen Occ…" at bounding box center [287, 151] width 113 height 23
click at [218, 249] on input "OPSLAAN" at bounding box center [200, 252] width 65 height 23
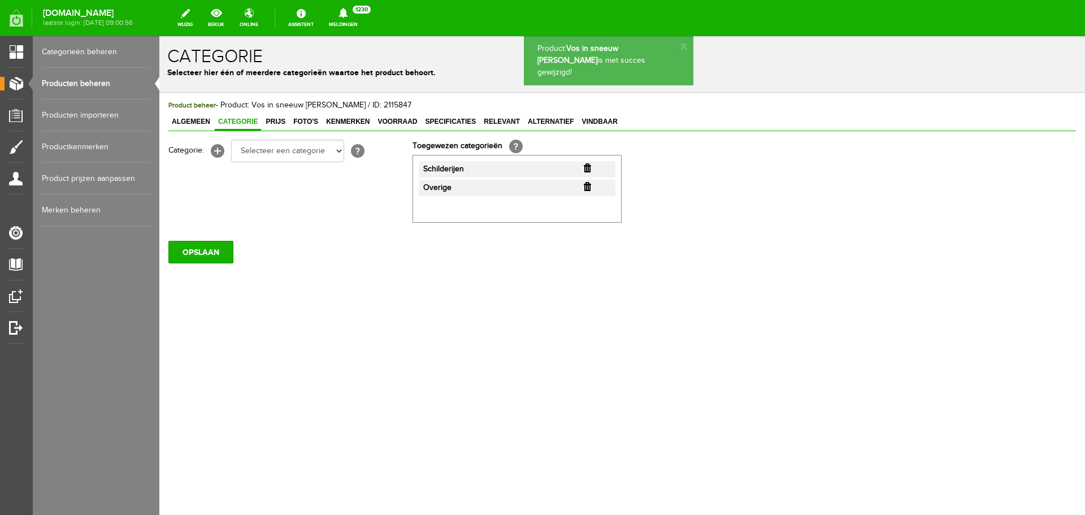
click at [100, 81] on link "Producten beheren" at bounding box center [96, 84] width 108 height 32
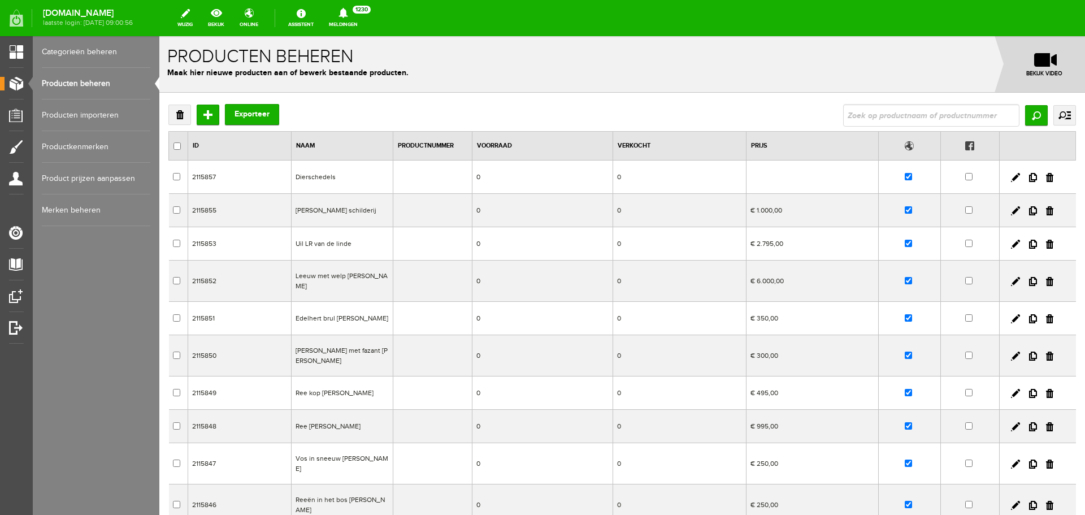
click at [367, 491] on td "Reeën in het bos [PERSON_NAME]" at bounding box center [342, 504] width 102 height 41
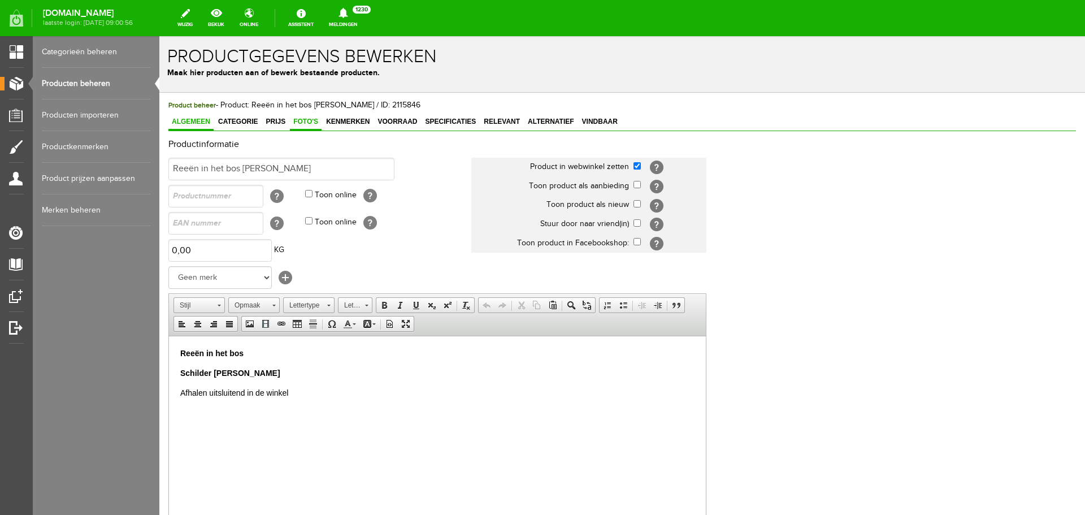
click at [310, 122] on span "Foto's" at bounding box center [306, 121] width 32 height 8
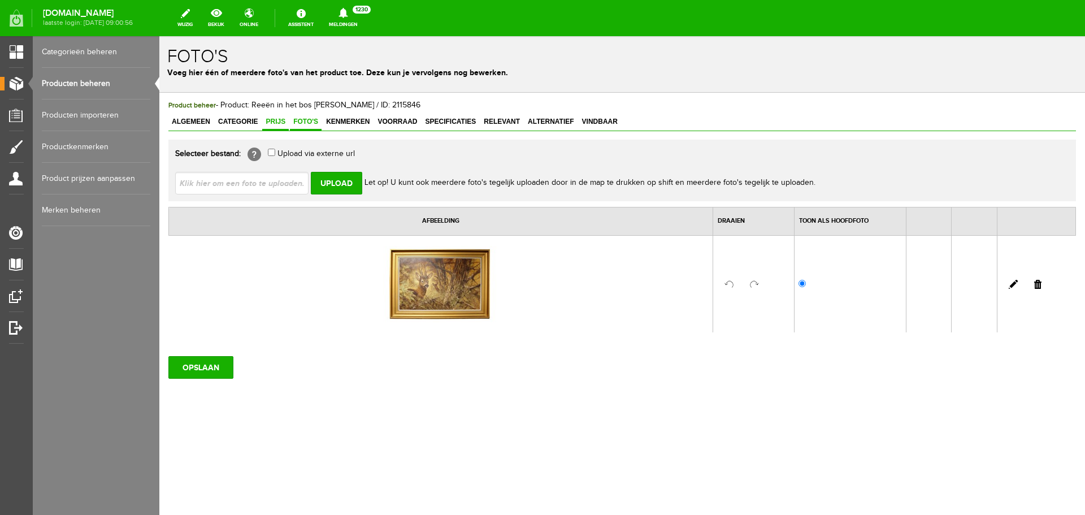
click at [281, 119] on span "Prijs" at bounding box center [275, 121] width 27 height 8
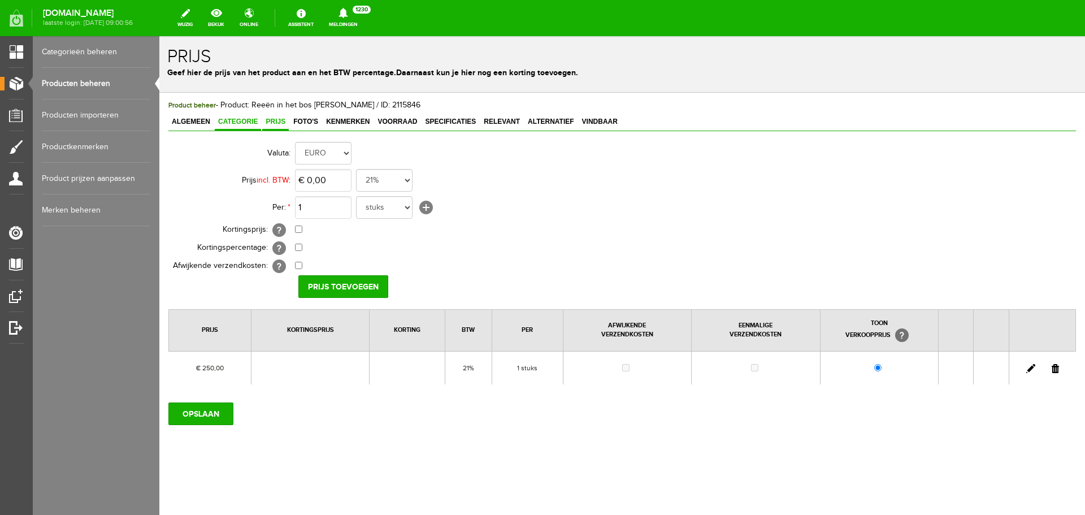
click at [247, 120] on span "Categorie" at bounding box center [238, 121] width 46 height 8
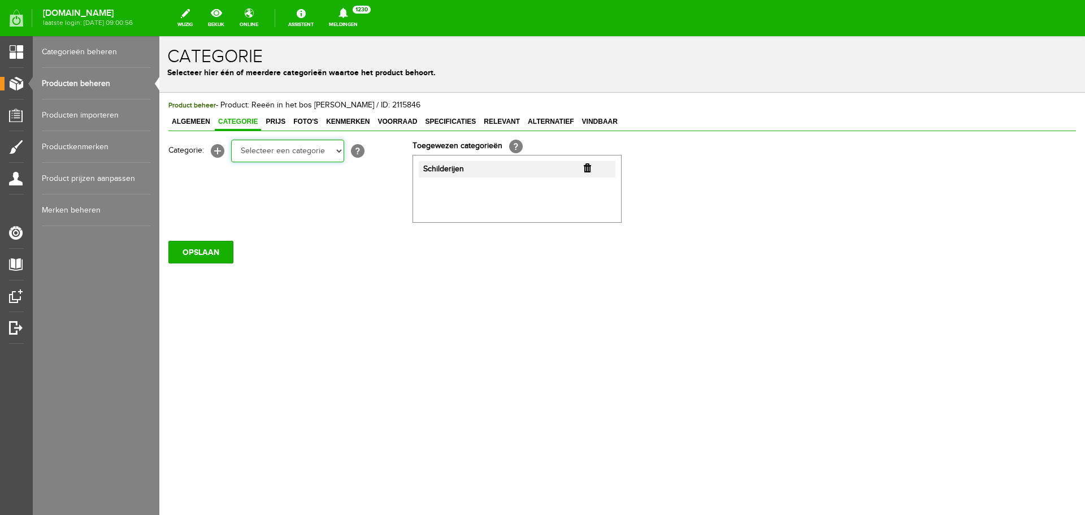
click at [340, 152] on select "Selecteer een categorie Occasions Occasions Choke's Occasions alarmpistolen Occ…" at bounding box center [287, 151] width 113 height 23
select select "282209"
click at [231, 140] on select "Selecteer een categorie Occasions Occasions Choke's Occasions alarmpistolen Occ…" at bounding box center [287, 151] width 113 height 23
click at [227, 252] on input "OPSLAAN" at bounding box center [200, 252] width 65 height 23
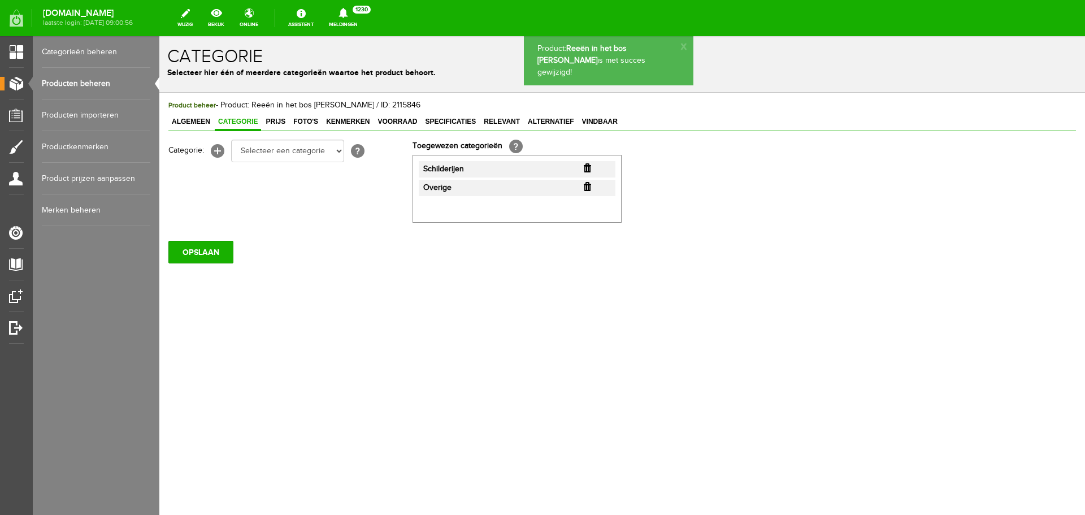
click at [121, 80] on link "Producten beheren" at bounding box center [96, 84] width 108 height 32
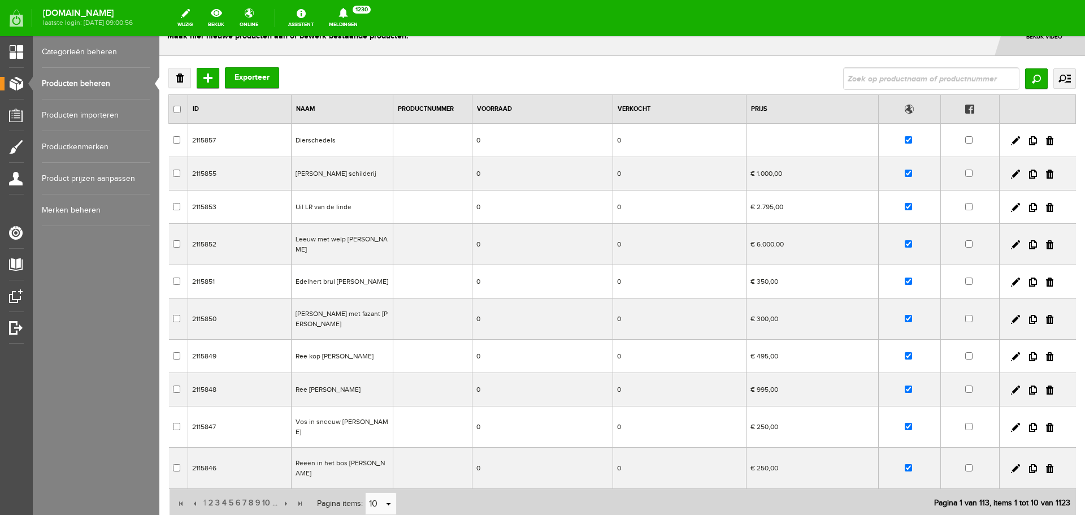
scroll to position [56, 0]
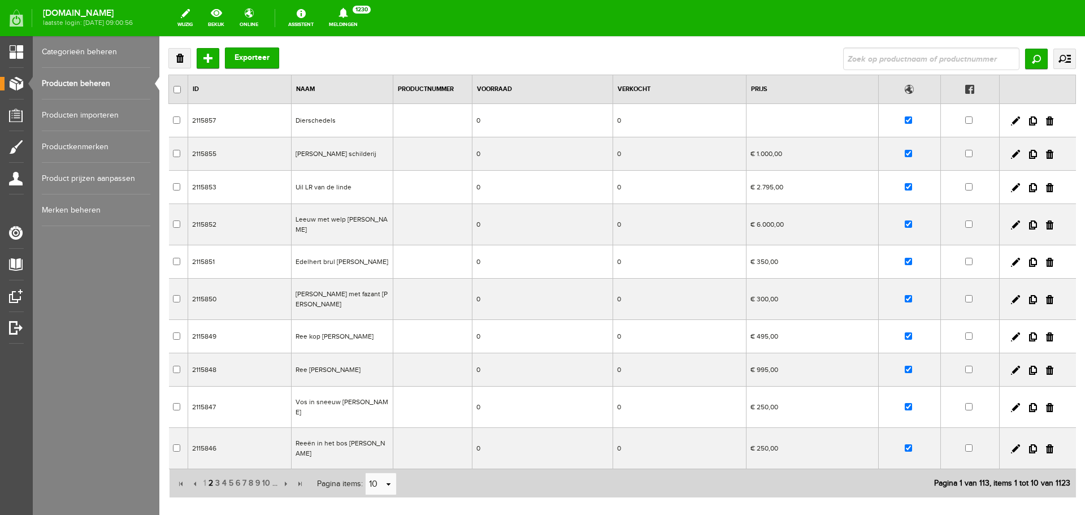
click at [211, 472] on span "2" at bounding box center [210, 483] width 7 height 23
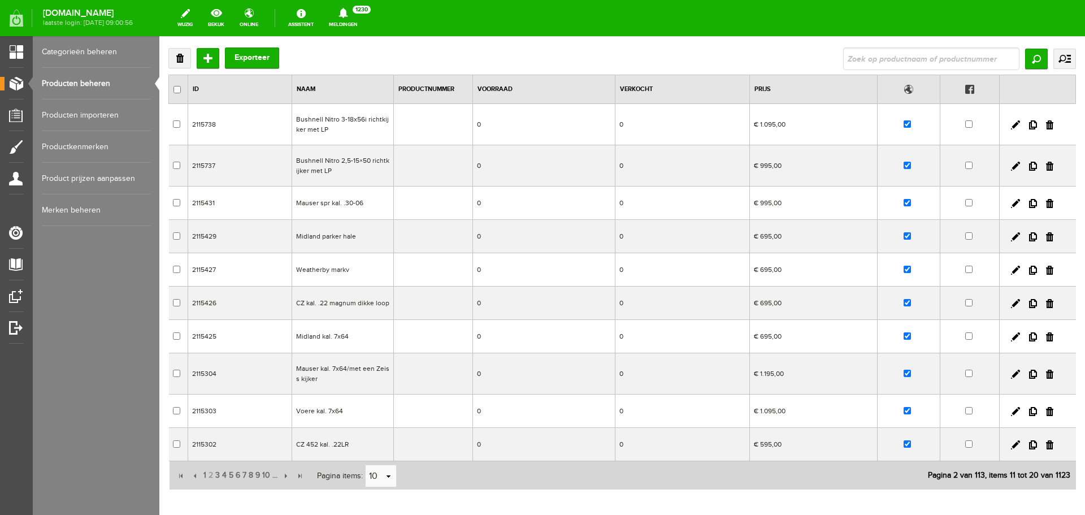
click at [360, 302] on td "CZ kal. .22 magnum dikke loop" at bounding box center [343, 302] width 102 height 33
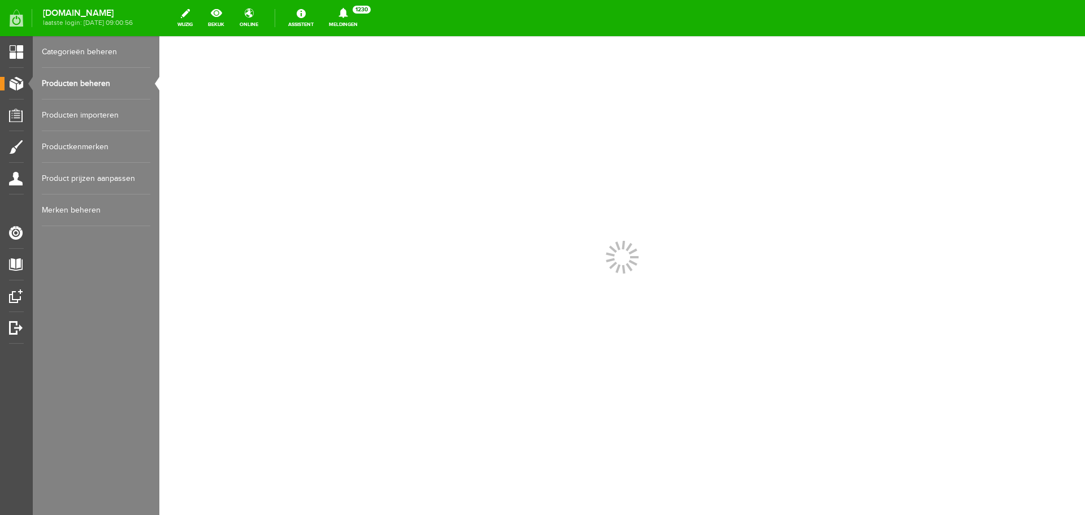
scroll to position [0, 0]
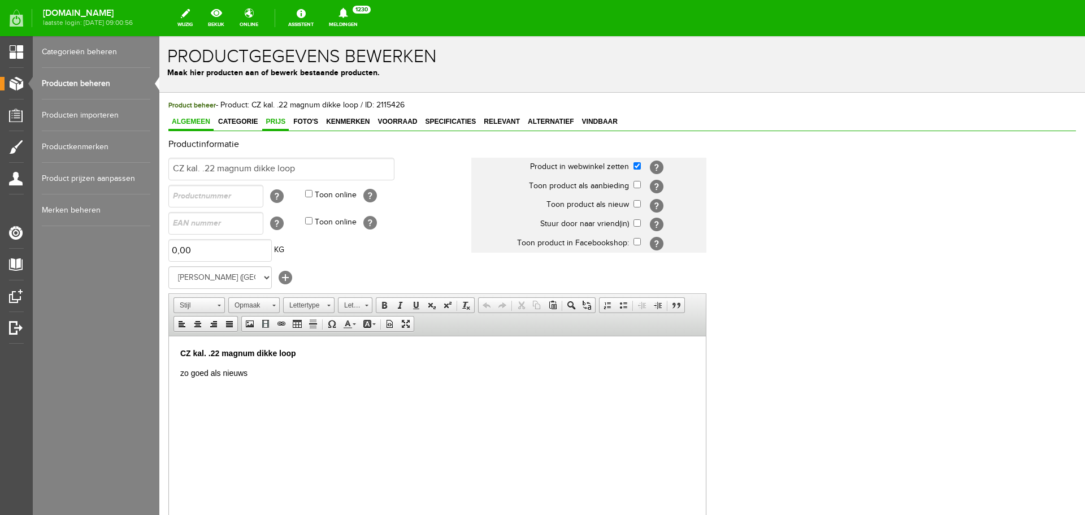
click at [284, 121] on span "Prijs" at bounding box center [275, 121] width 27 height 8
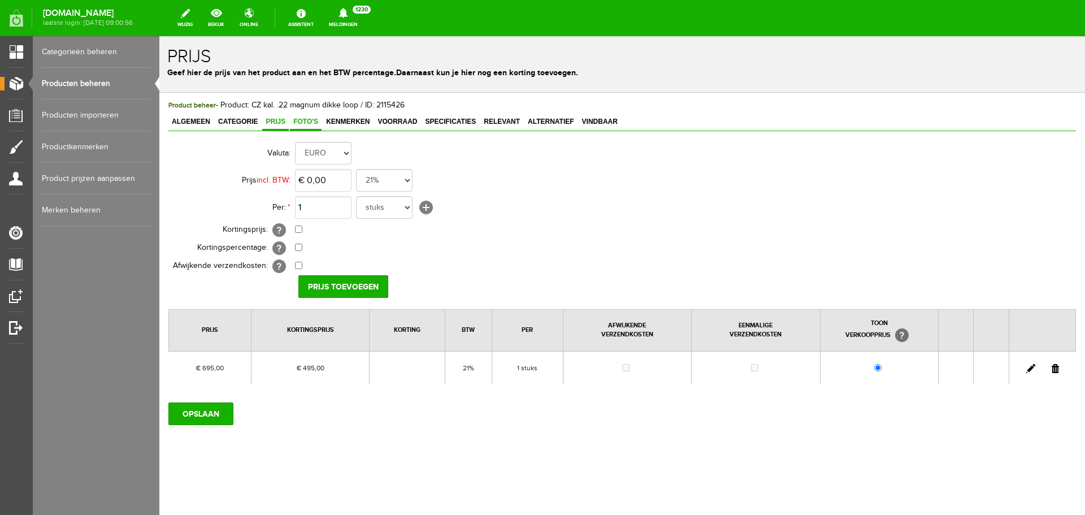
click at [314, 121] on span "Foto's" at bounding box center [306, 121] width 32 height 8
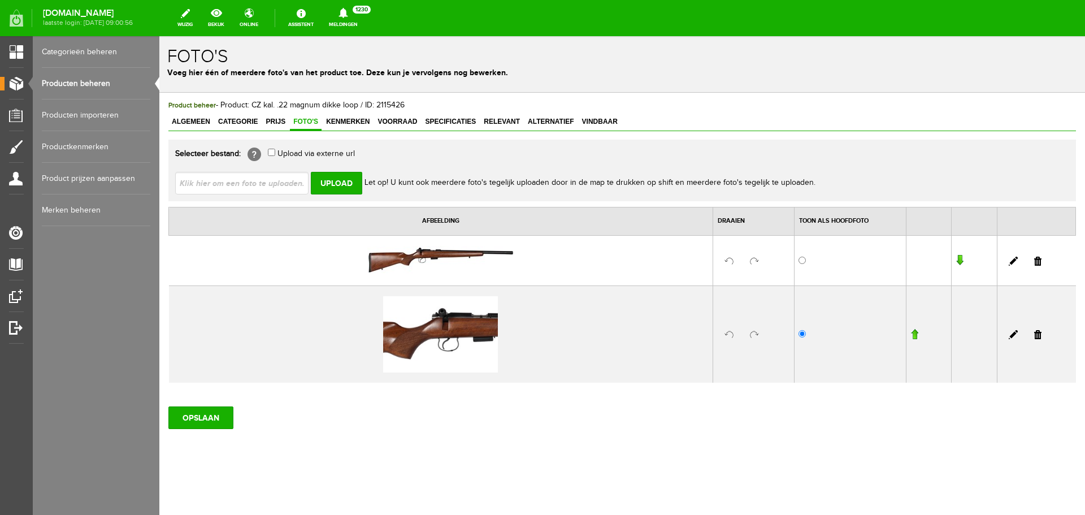
click at [92, 79] on link "Producten beheren" at bounding box center [96, 84] width 108 height 32
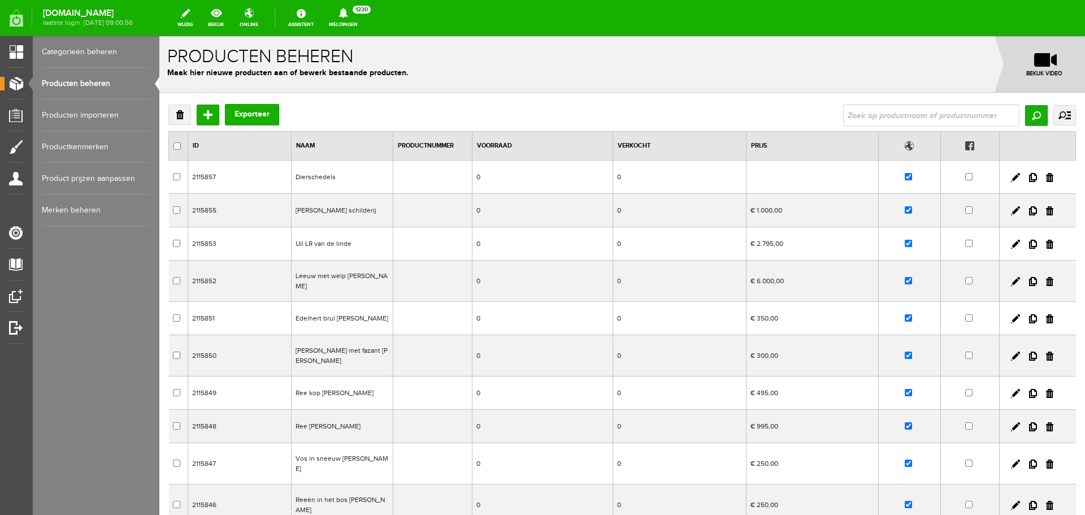
scroll to position [108, 0]
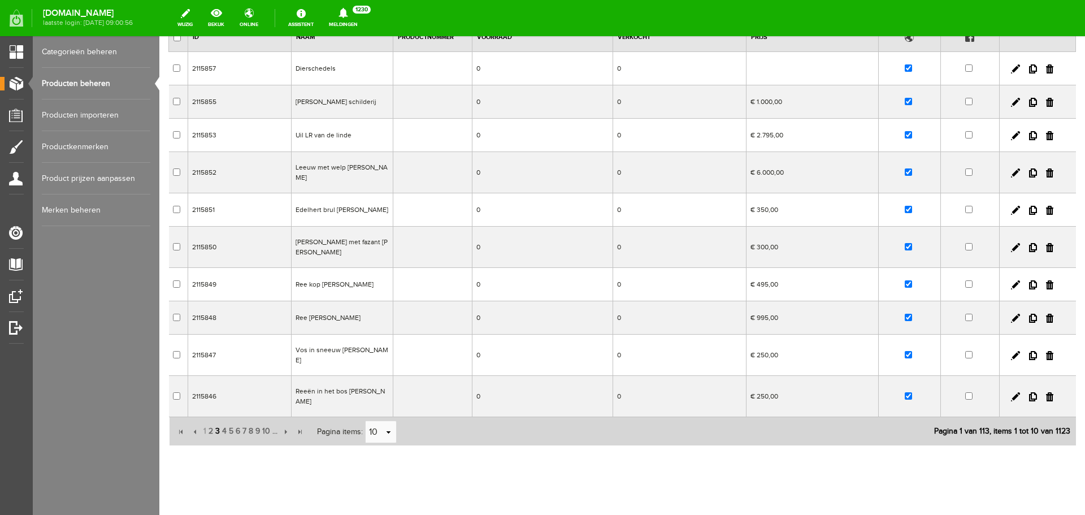
click at [216, 420] on span "3" at bounding box center [217, 431] width 7 height 23
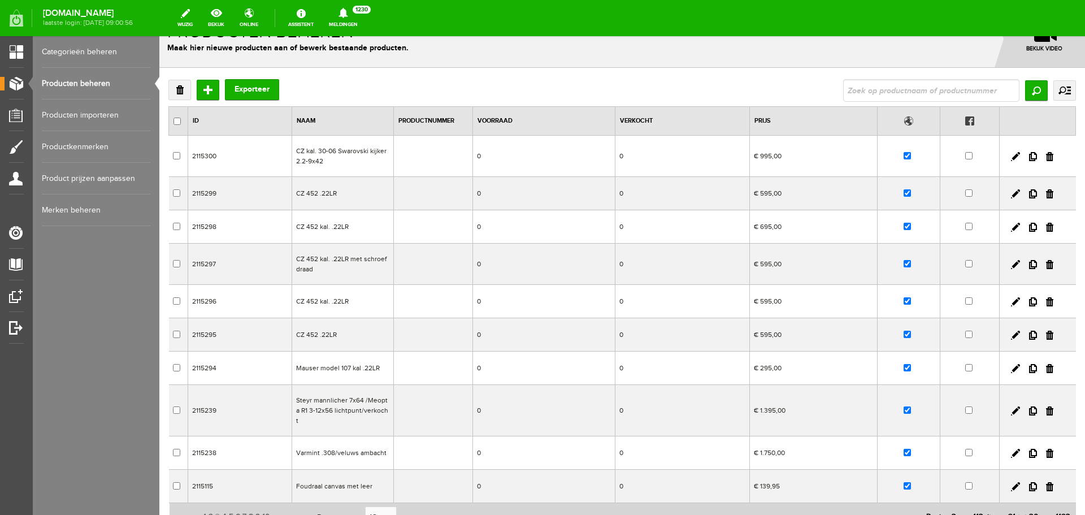
scroll to position [0, 0]
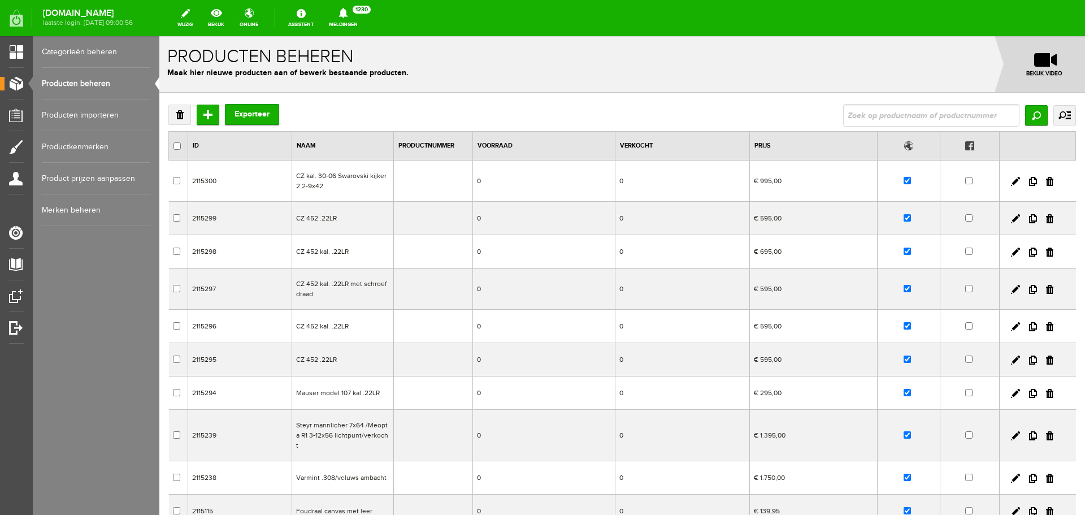
click at [343, 181] on td "CZ kal. 30-06 Swarovski kijker2.2-9x42" at bounding box center [343, 180] width 102 height 41
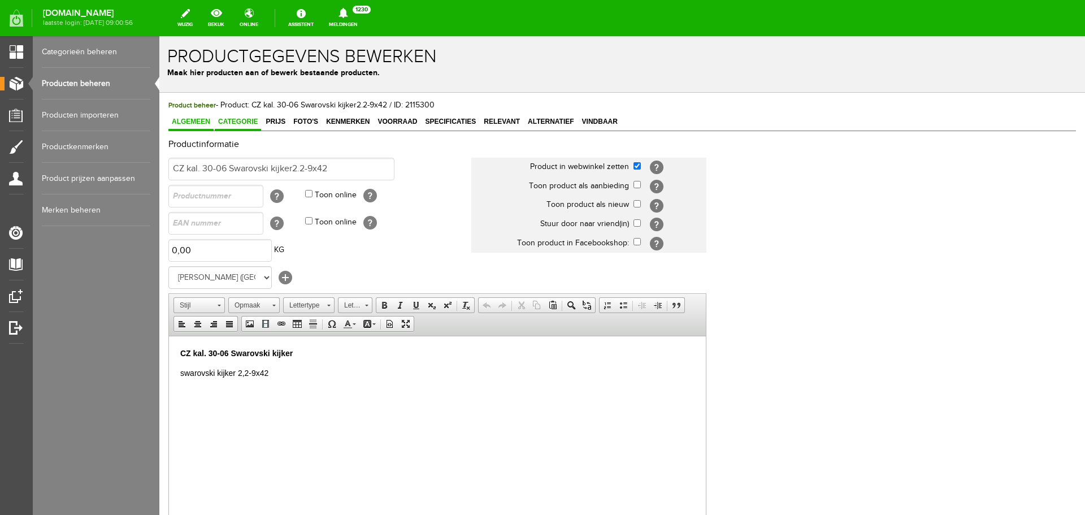
click at [255, 119] on span "Categorie" at bounding box center [238, 121] width 46 height 8
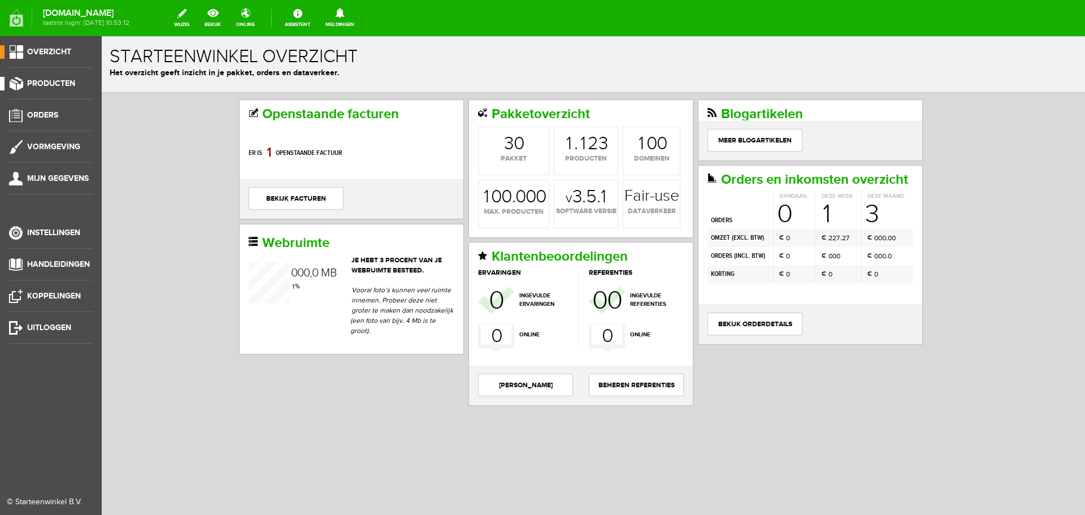
click at [50, 81] on span "Producten" at bounding box center [51, 84] width 48 height 10
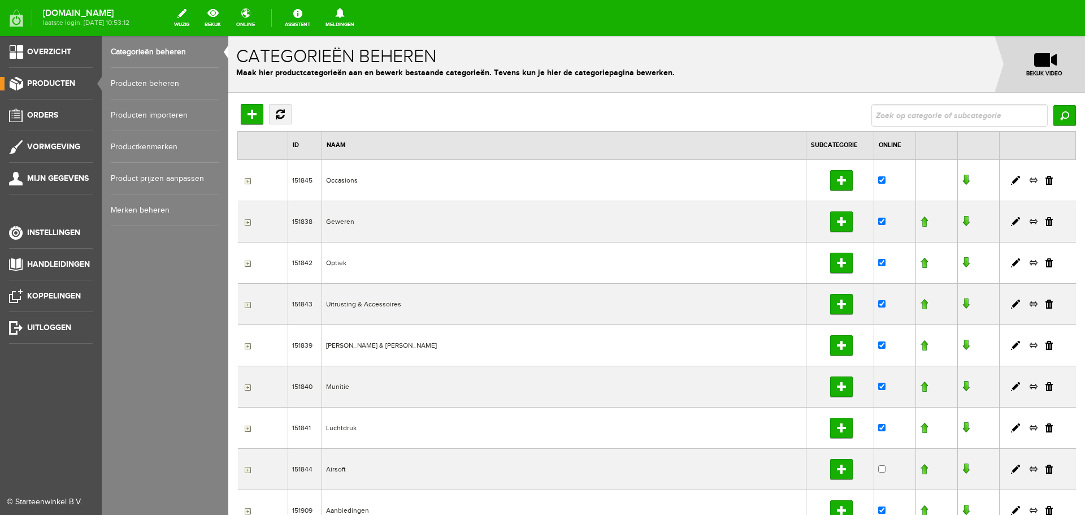
click at [150, 83] on link "Producten beheren" at bounding box center [165, 84] width 108 height 32
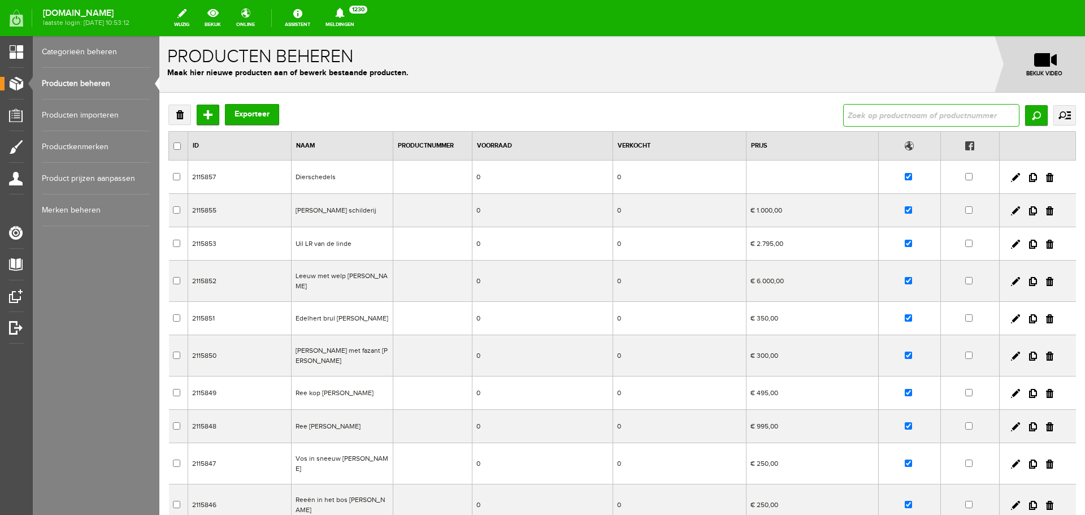
click at [848, 116] on input "text" at bounding box center [931, 115] width 176 height 23
click at [1025, 117] on input "Zoeken" at bounding box center [1036, 115] width 23 height 20
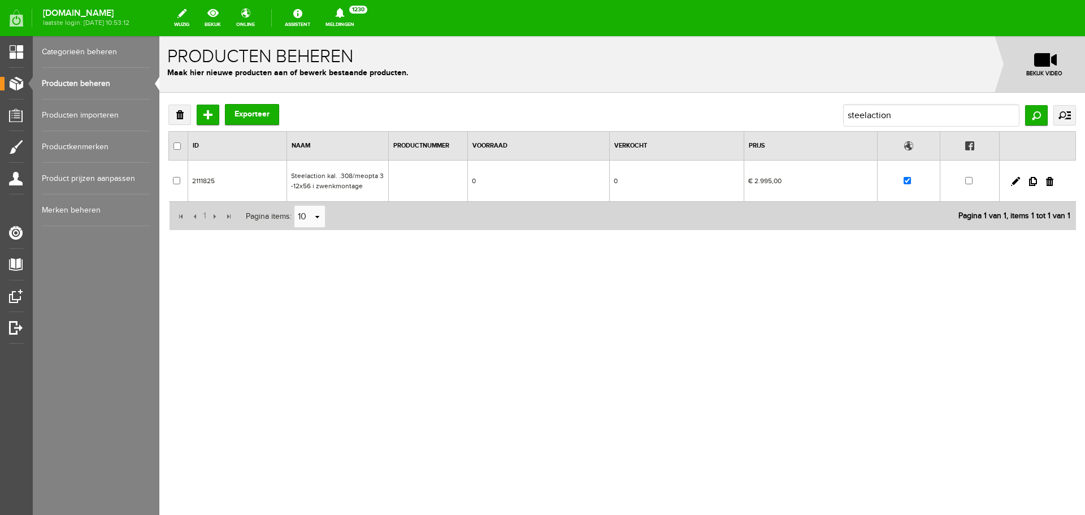
click at [687, 189] on td "0" at bounding box center [676, 180] width 134 height 41
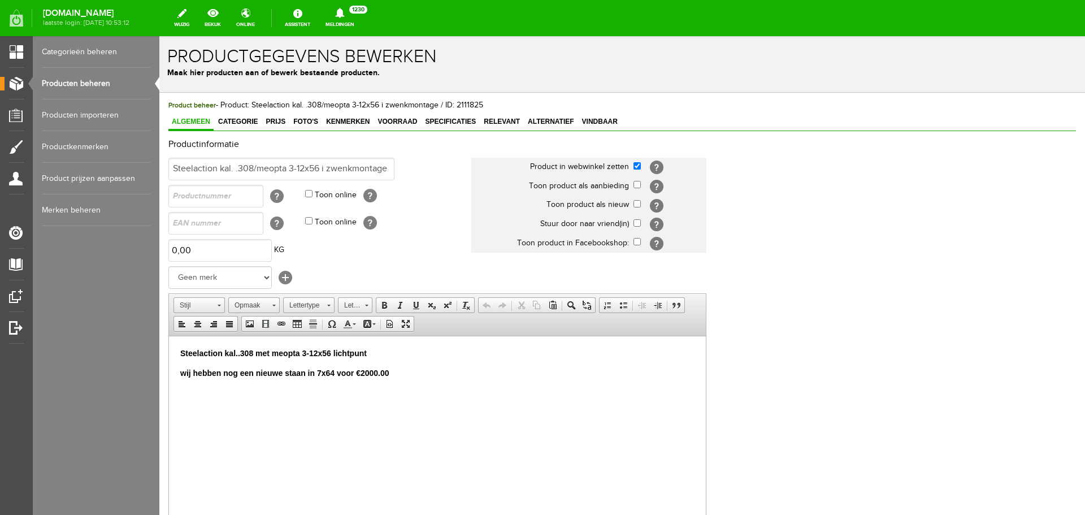
click at [82, 84] on link "Producten beheren" at bounding box center [96, 84] width 108 height 32
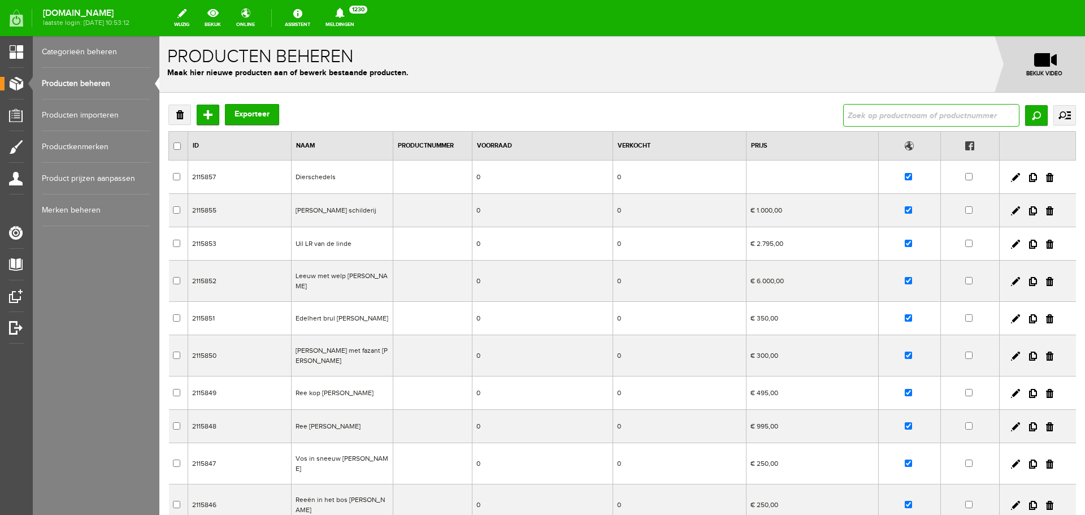
click at [895, 114] on input "text" at bounding box center [931, 115] width 176 height 23
type input "steel"
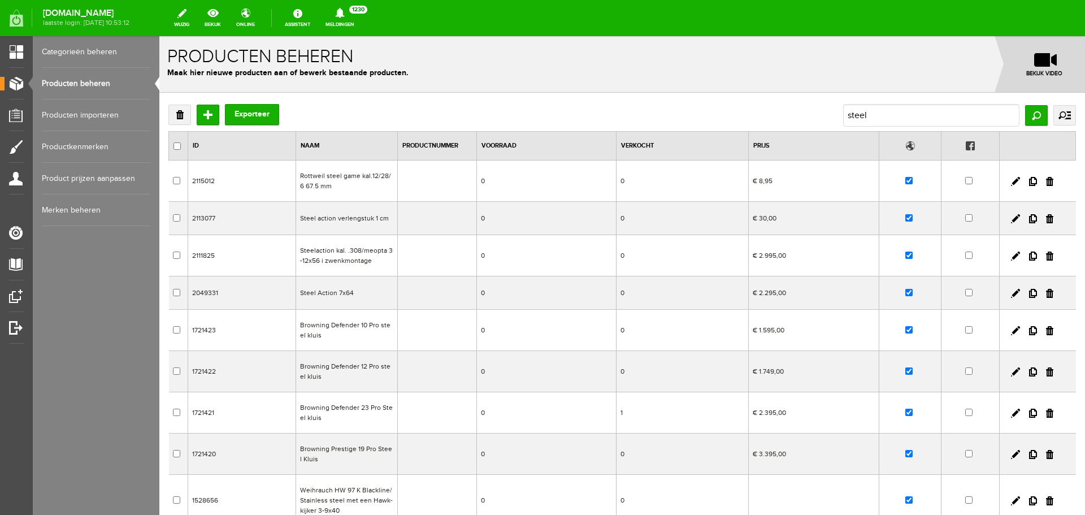
click at [737, 297] on td "0" at bounding box center [682, 292] width 132 height 33
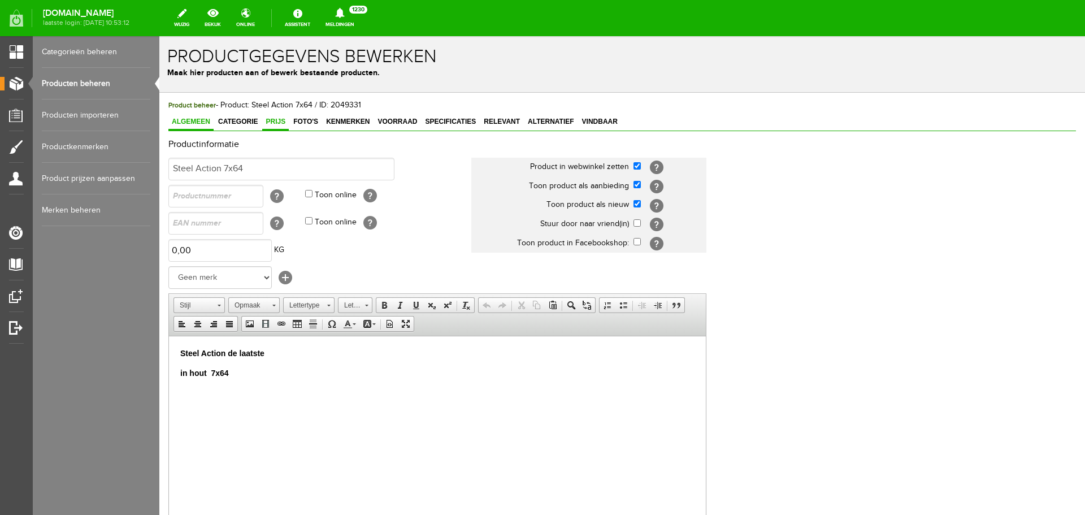
click at [276, 116] on link "Prijs" at bounding box center [275, 122] width 27 height 16
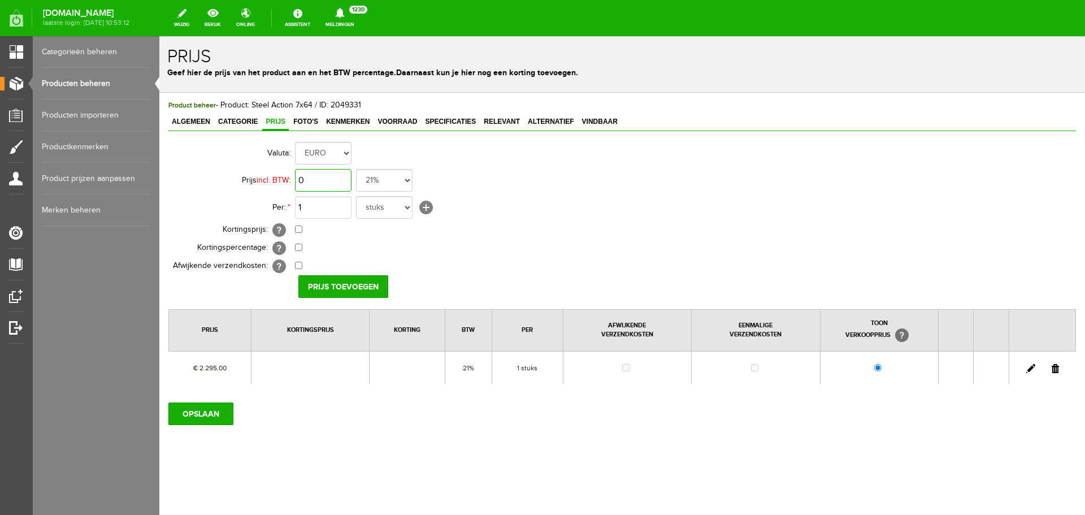
click at [337, 184] on input "0" at bounding box center [323, 180] width 56 height 23
type input "2"
type input "€ 2.395,00"
click at [296, 229] on input "checkbox" at bounding box center [298, 228] width 7 height 7
checkbox input "true"
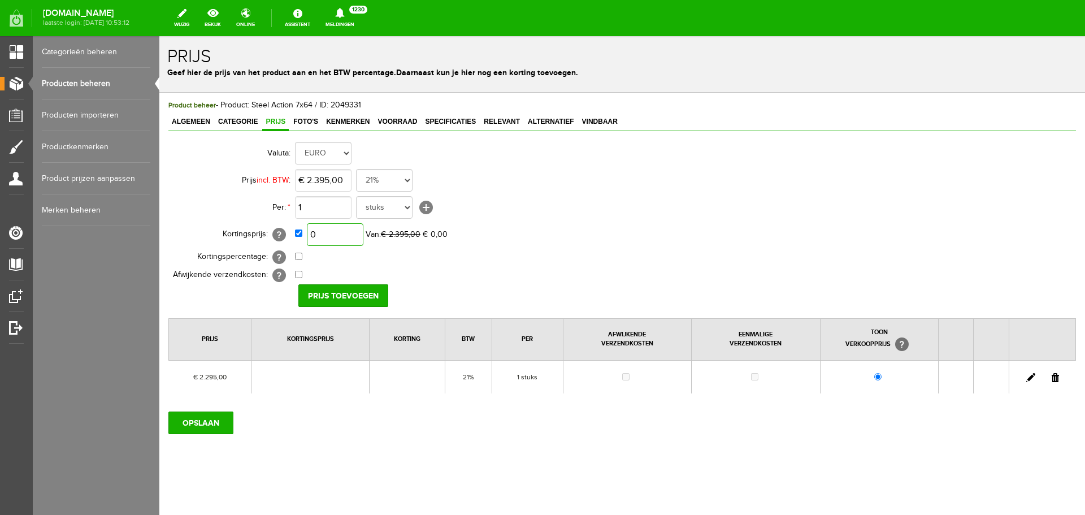
click at [338, 235] on input "0" at bounding box center [335, 234] width 56 height 23
type input "€ 2.095,00"
click at [336, 292] on input "Prijs toevoegen" at bounding box center [343, 295] width 90 height 23
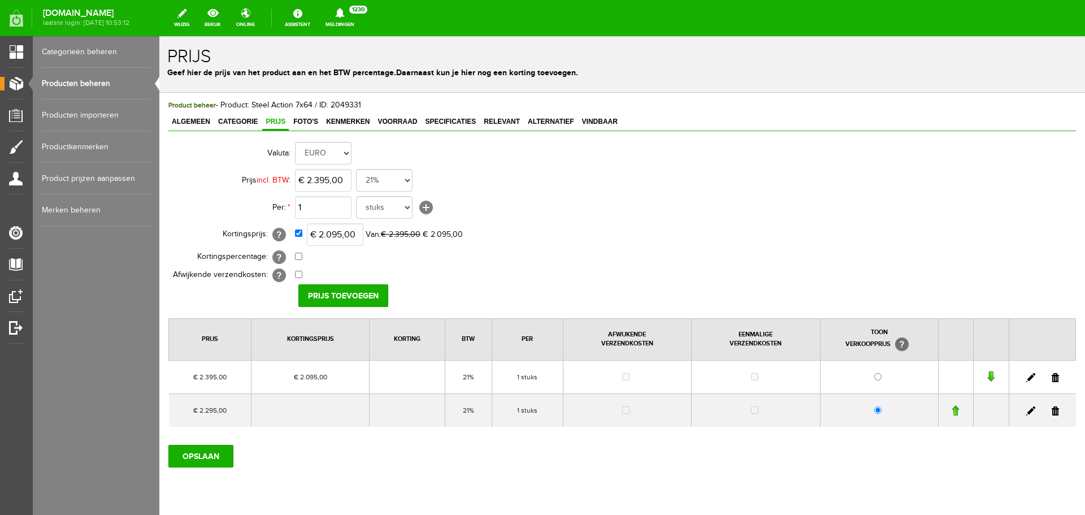
click at [1051, 407] on link at bounding box center [1054, 410] width 7 height 9
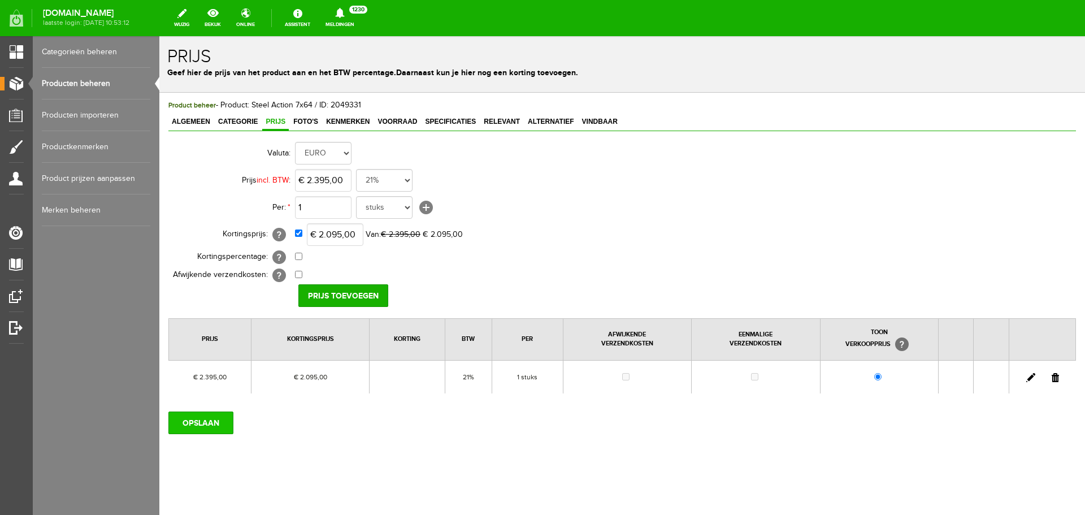
click at [214, 418] on input "OPSLAAN" at bounding box center [200, 422] width 65 height 23
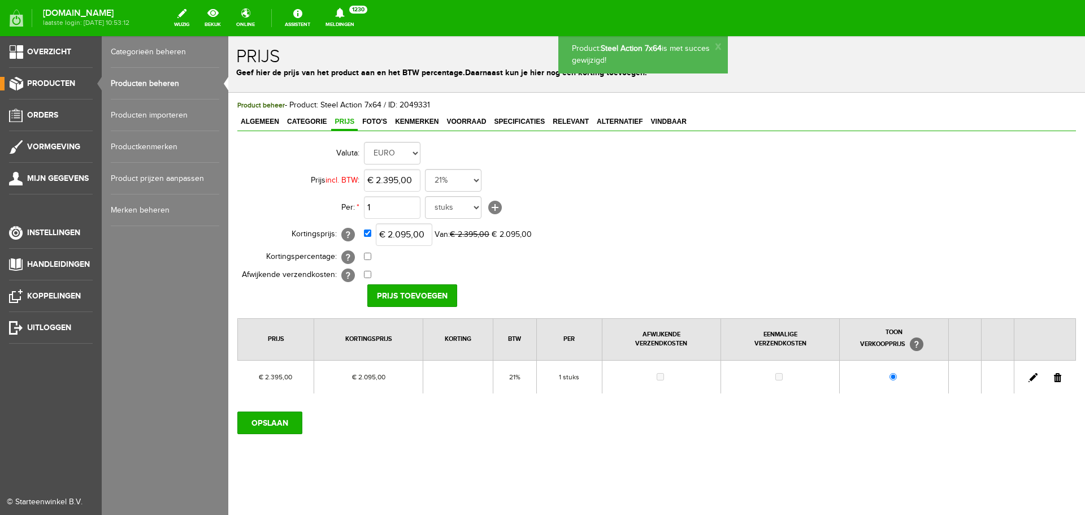
click at [155, 82] on link "Producten beheren" at bounding box center [165, 84] width 108 height 32
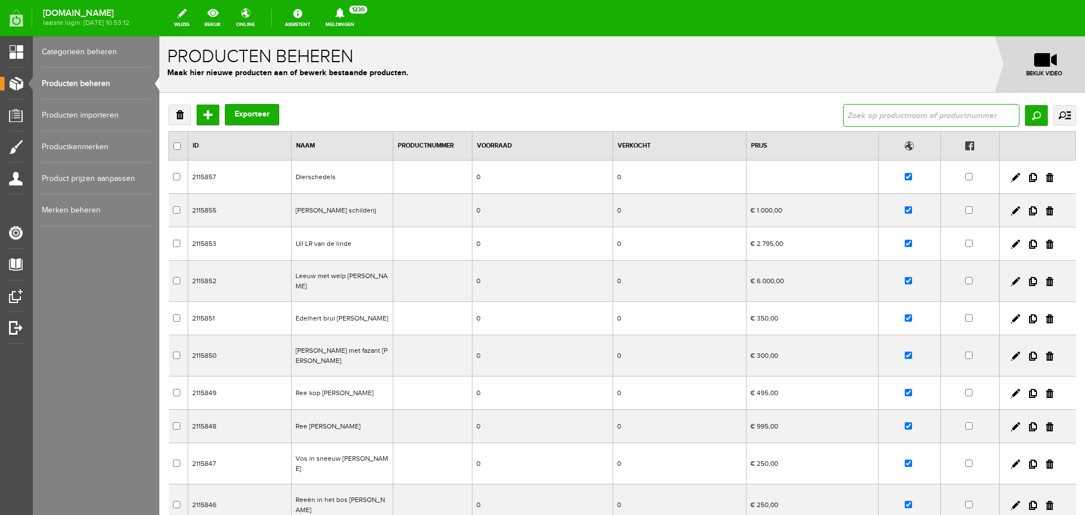
click at [895, 113] on input "text" at bounding box center [931, 115] width 176 height 23
type input "B725"
click at [1033, 116] on input "Zoeken" at bounding box center [1036, 115] width 23 height 20
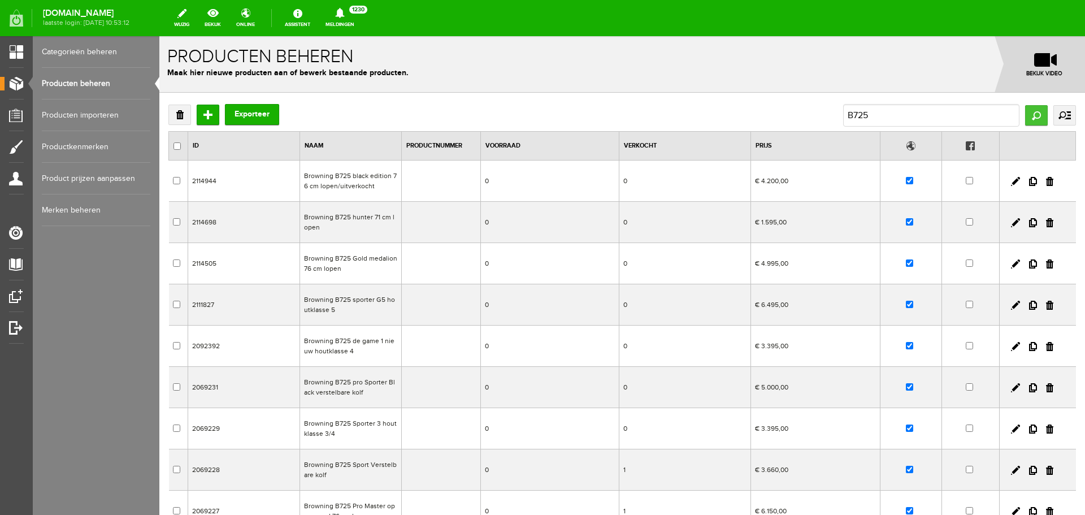
click at [1029, 118] on input "Zoeken" at bounding box center [1036, 115] width 23 height 20
click at [365, 264] on td "Browning B725 Gold medalion 76 cm lopen" at bounding box center [351, 263] width 102 height 41
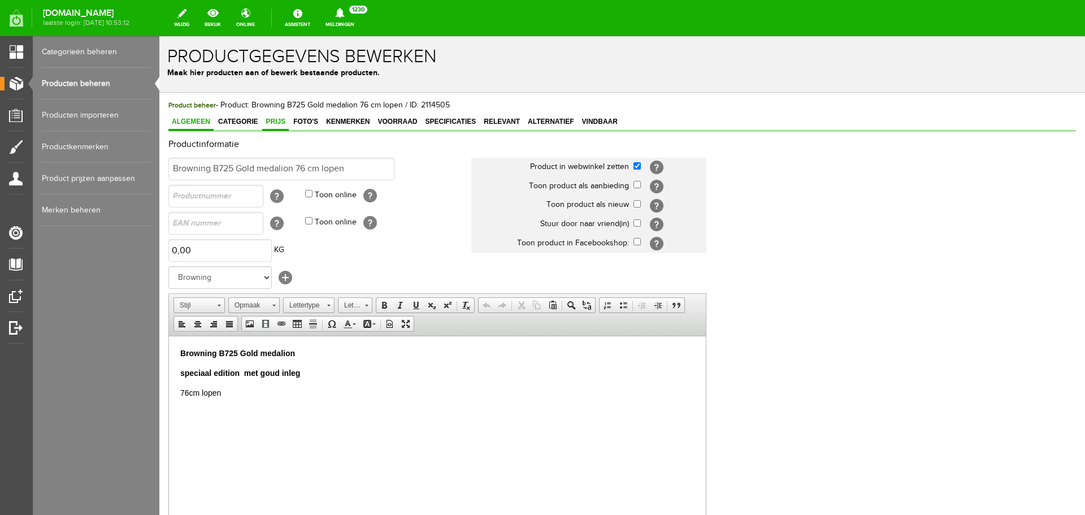
click at [277, 123] on span "Prijs" at bounding box center [275, 121] width 27 height 8
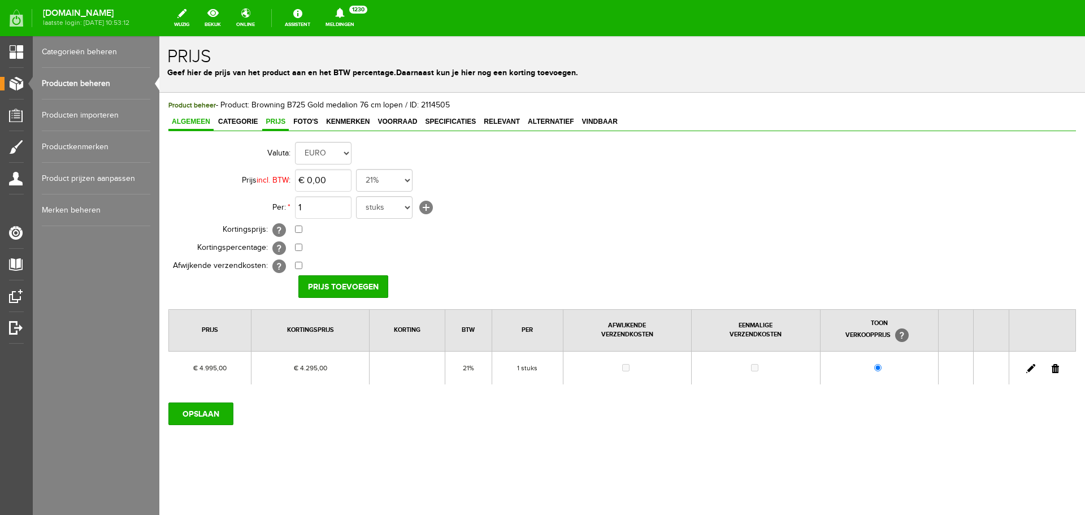
click at [204, 121] on span "Algemeen" at bounding box center [190, 121] width 45 height 8
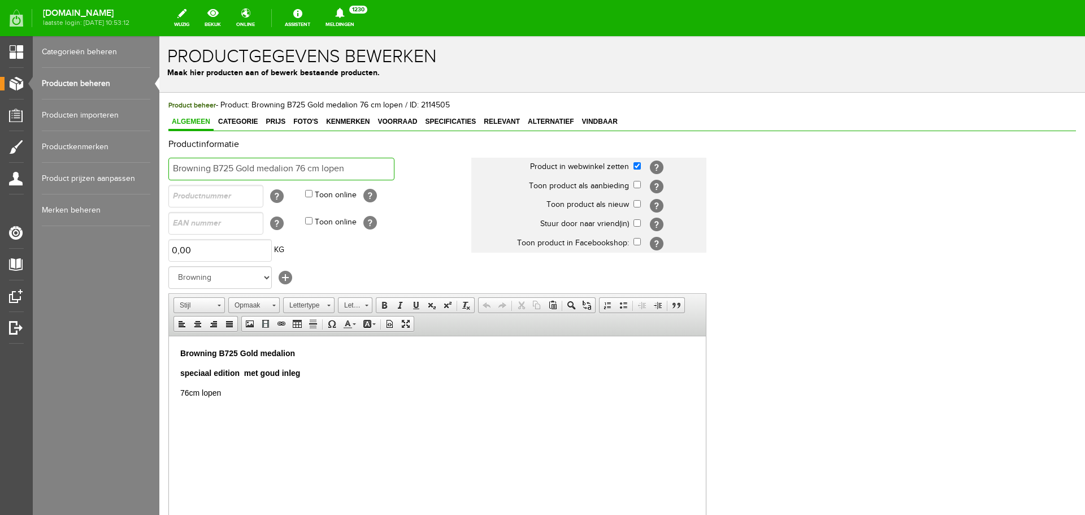
click at [351, 161] on input "Browning B725 Gold medalion 76 cm lopen" at bounding box center [281, 169] width 226 height 23
type input "Browning B725 Gold medalion 76 cm lopen /VERKOCHT"
click at [302, 352] on p "Browning B725 Gold medalion" at bounding box center [437, 353] width 514 height 12
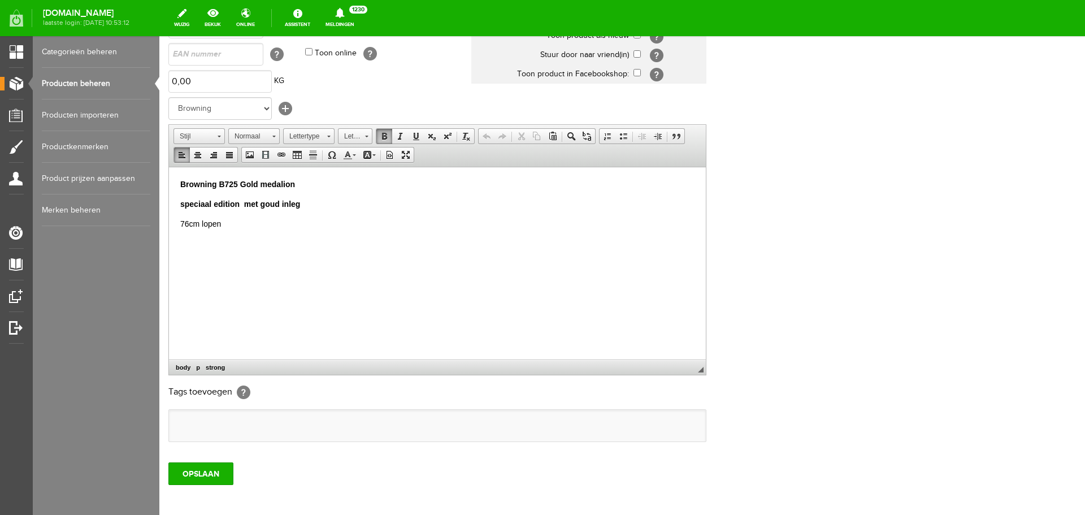
scroll to position [223, 0]
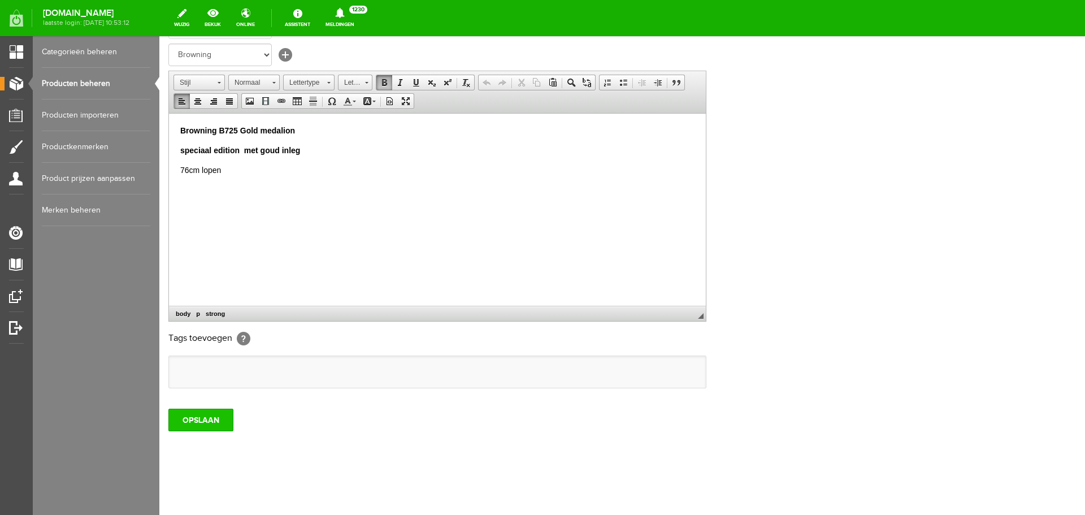
click at [197, 415] on input "OPSLAAN" at bounding box center [200, 419] width 65 height 23
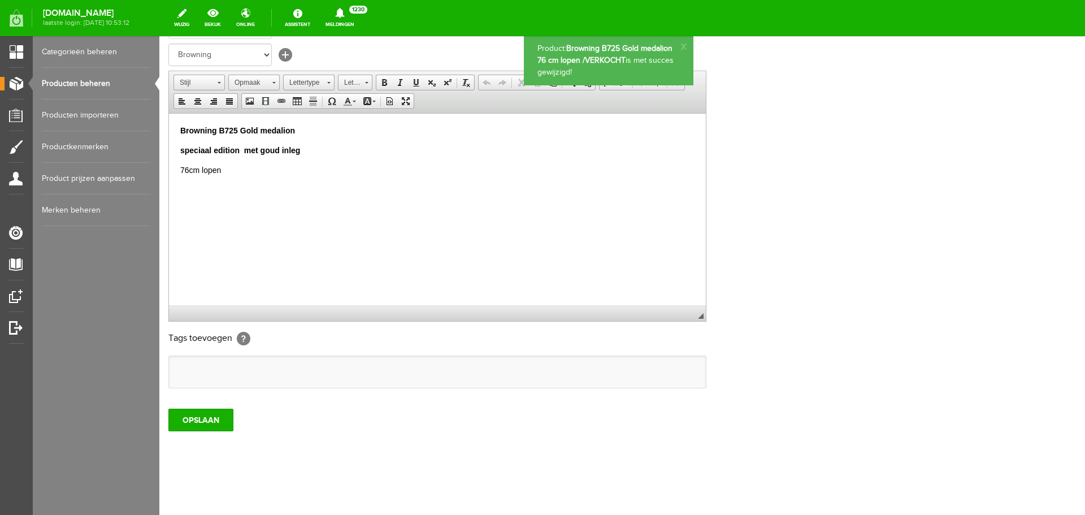
scroll to position [0, 0]
click at [93, 80] on link "Producten beheren" at bounding box center [96, 84] width 108 height 32
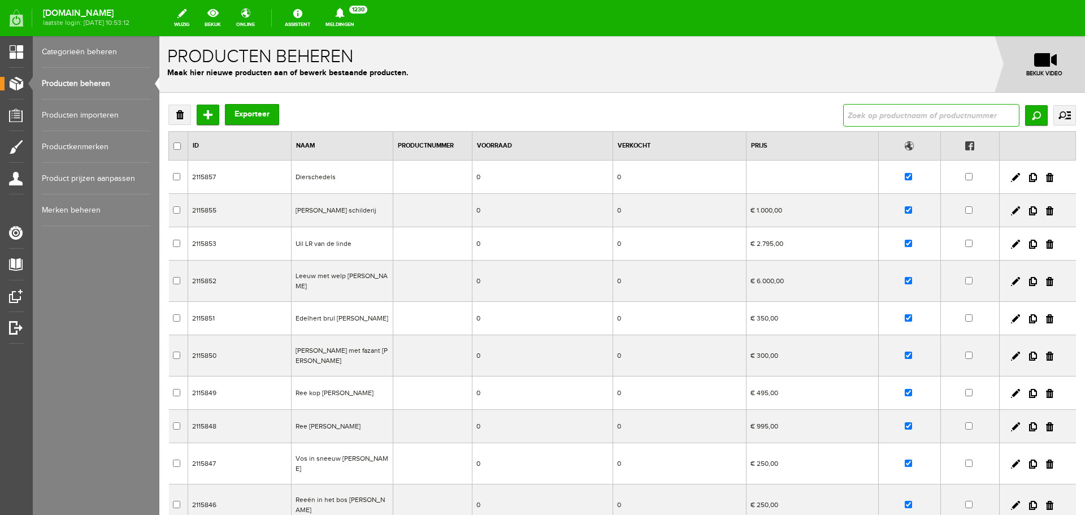
click at [844, 106] on input "text" at bounding box center [931, 115] width 176 height 23
type input "b725"
click at [1025, 110] on input "Zoeken" at bounding box center [1036, 115] width 23 height 20
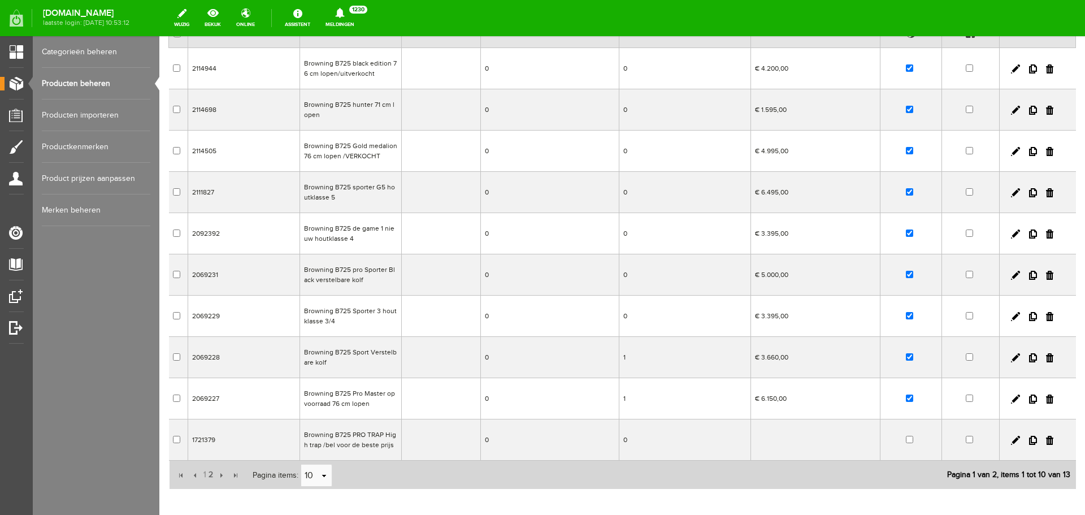
scroll to position [113, 0]
click at [212, 474] on span "2" at bounding box center [210, 474] width 7 height 23
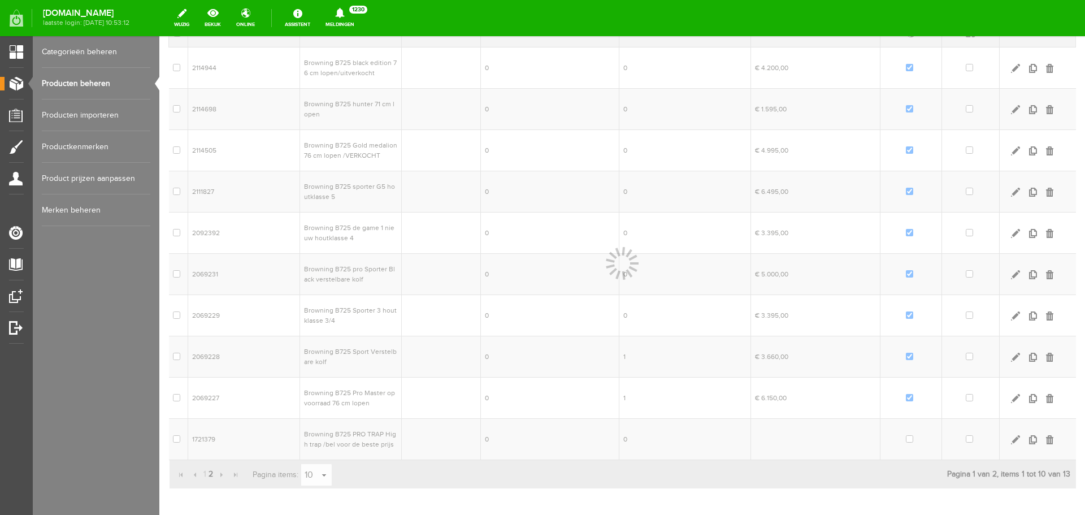
scroll to position [0, 0]
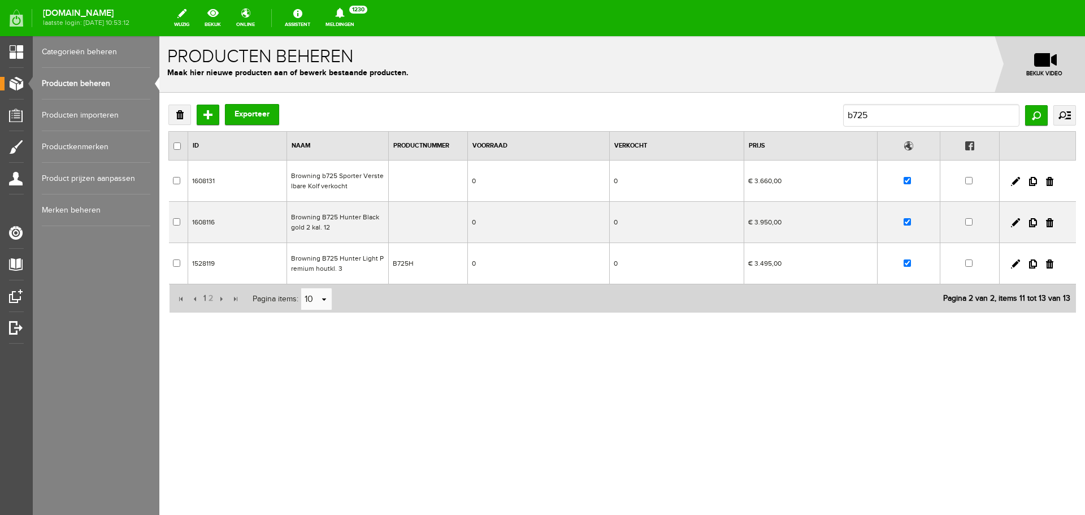
click at [373, 255] on td "Browning B725 Hunter Light Premium houtkl. 3" at bounding box center [337, 263] width 102 height 41
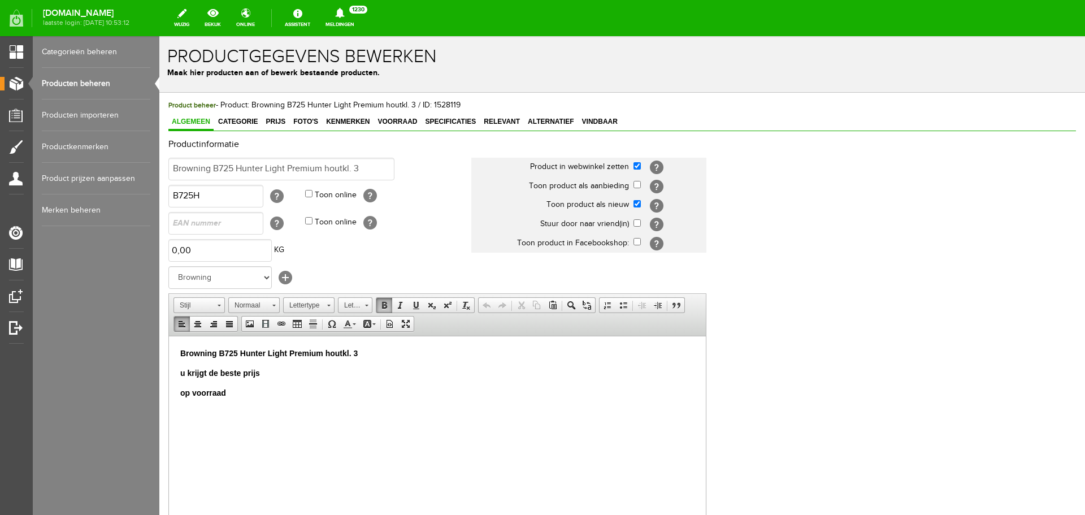
click at [267, 373] on p "u krijgt de beste prijs" at bounding box center [437, 373] width 514 height 12
click at [286, 118] on span "Prijs" at bounding box center [275, 121] width 27 height 8
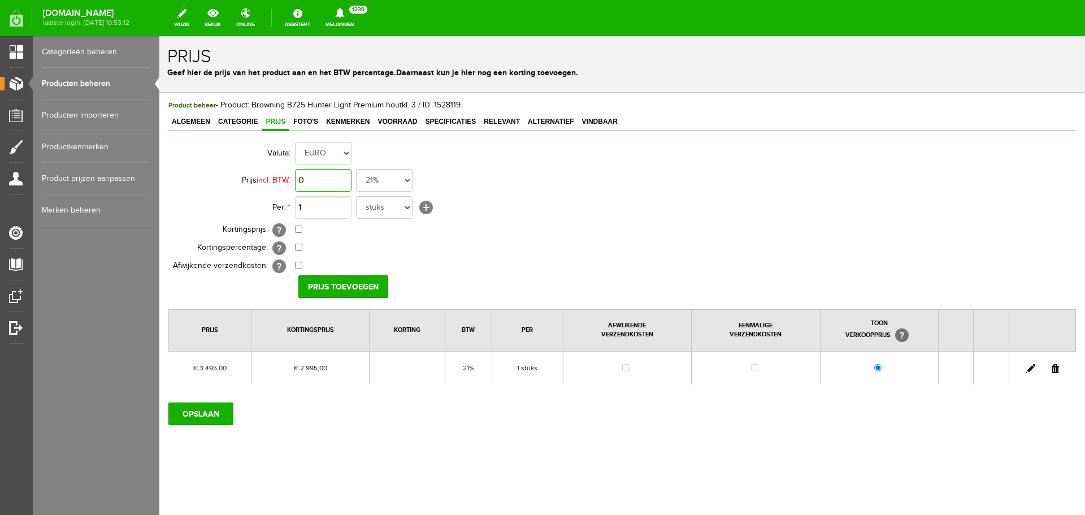
click at [332, 179] on input "0" at bounding box center [323, 180] width 56 height 23
type input "€ 3.450,00"
click at [298, 229] on input "checkbox" at bounding box center [298, 228] width 7 height 7
checkbox input "true"
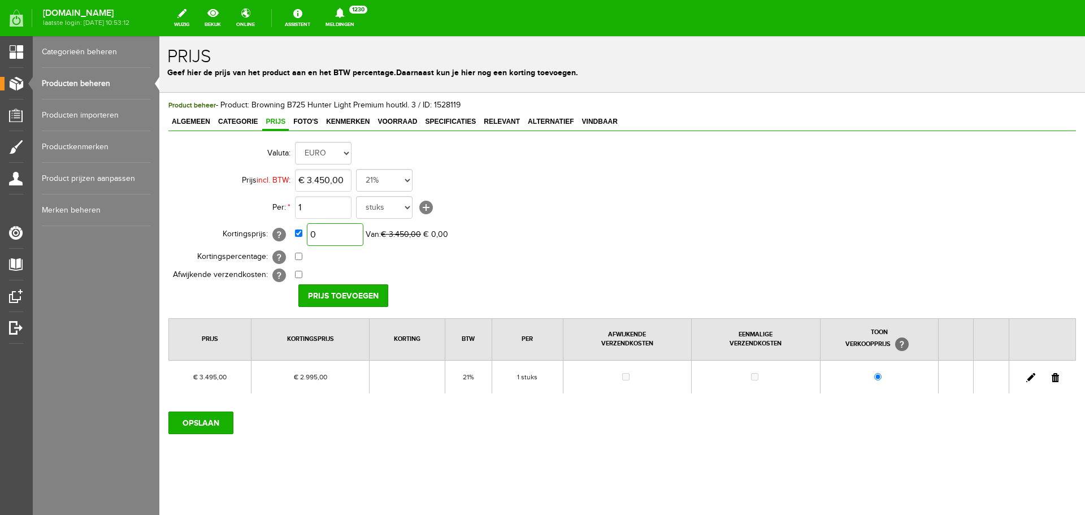
click at [342, 234] on input "0" at bounding box center [335, 234] width 56 height 23
type input "€ 2.795,00"
click at [373, 297] on input "Prijs toevoegen" at bounding box center [343, 295] width 90 height 23
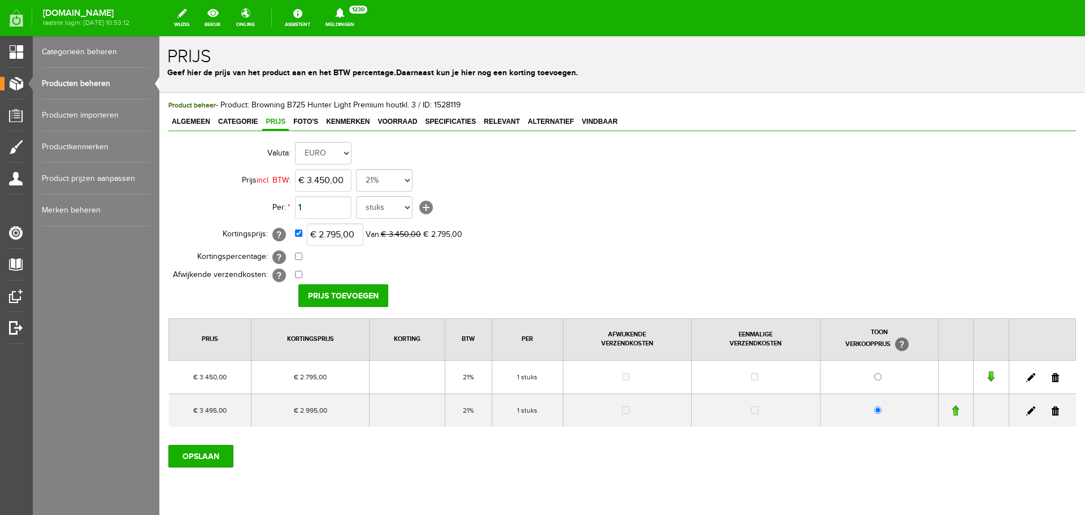
click at [1051, 409] on link at bounding box center [1054, 410] width 7 height 9
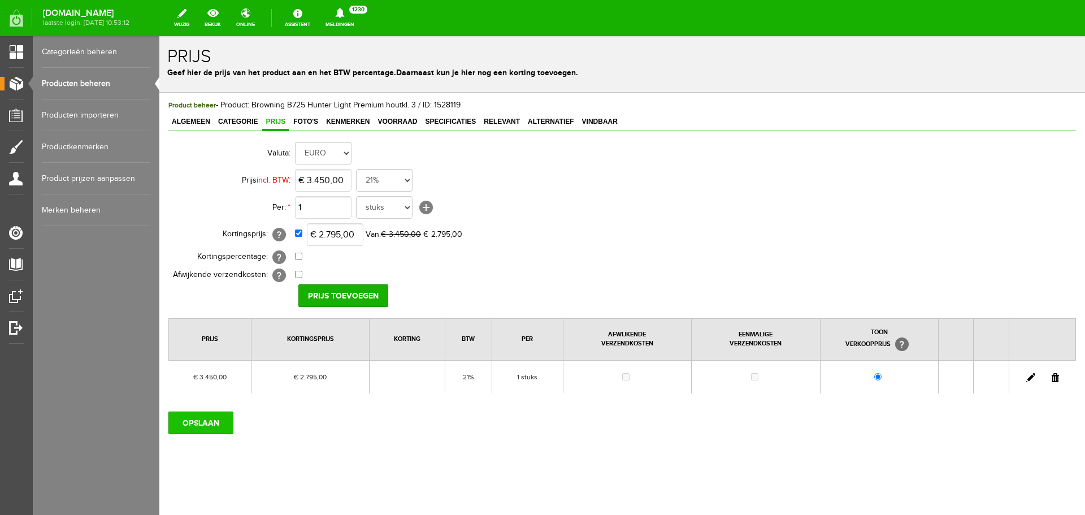
click at [216, 421] on input "OPSLAAN" at bounding box center [200, 422] width 65 height 23
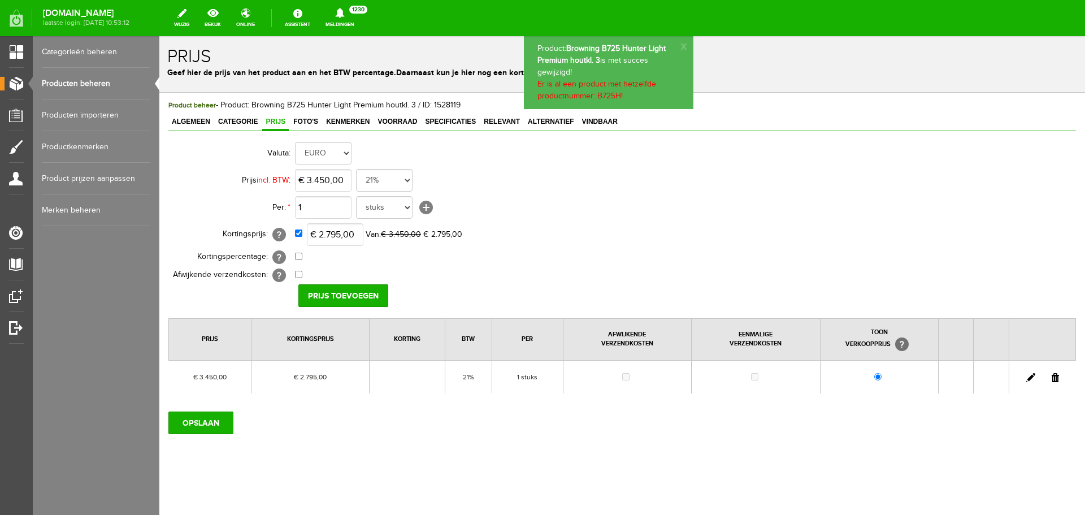
click at [103, 85] on link "Producten beheren" at bounding box center [96, 84] width 108 height 32
